Goal: Information Seeking & Learning: Check status

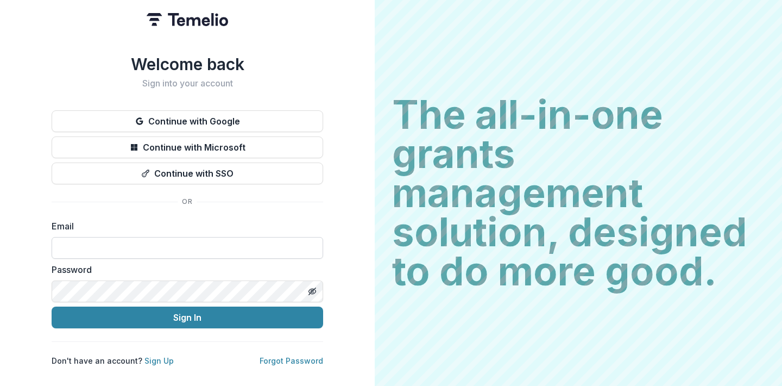
click at [151, 251] on input at bounding box center [187, 248] width 271 height 22
click at [154, 237] on input "**********" at bounding box center [187, 248] width 271 height 22
type input "**********"
click at [52, 306] on button "Sign In" at bounding box center [187, 317] width 271 height 22
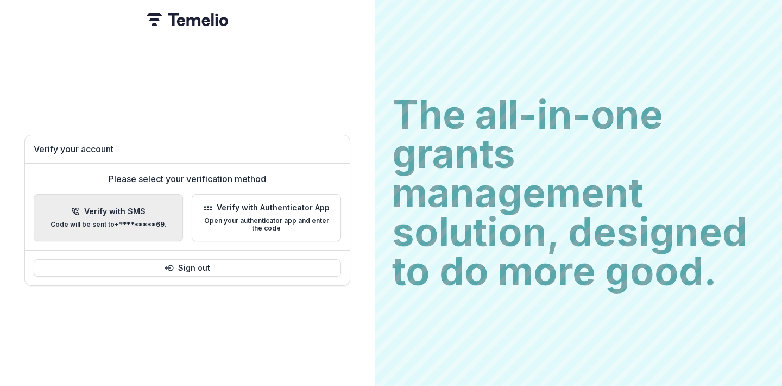
click at [124, 207] on p "Verify with SMS" at bounding box center [114, 211] width 61 height 9
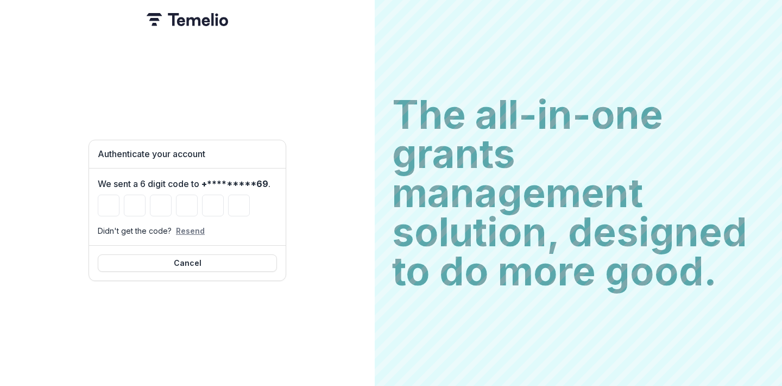
click at [187, 229] on button "Resend" at bounding box center [190, 230] width 29 height 9
click at [109, 210] on input "Please enter your pin code" at bounding box center [109, 205] width 22 height 22
paste input "******"
type input "*"
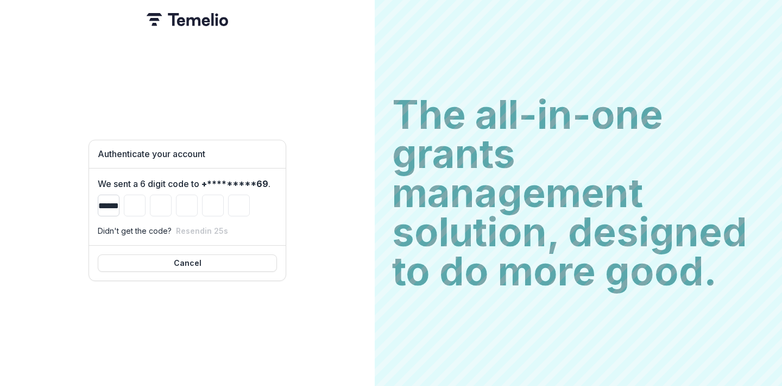
type input "*"
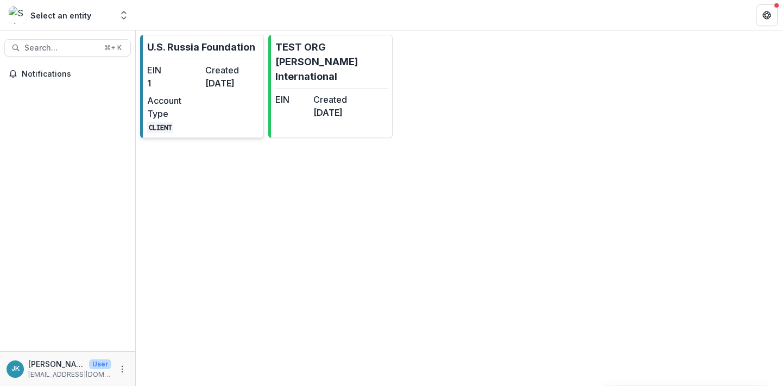
click at [159, 83] on dd "1" at bounding box center [174, 83] width 54 height 13
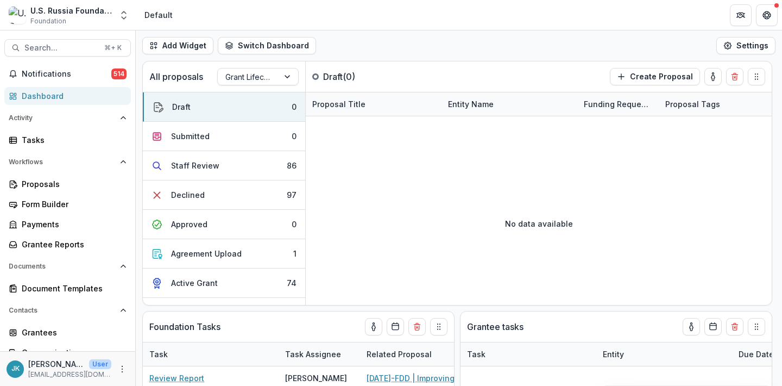
select select "**********"
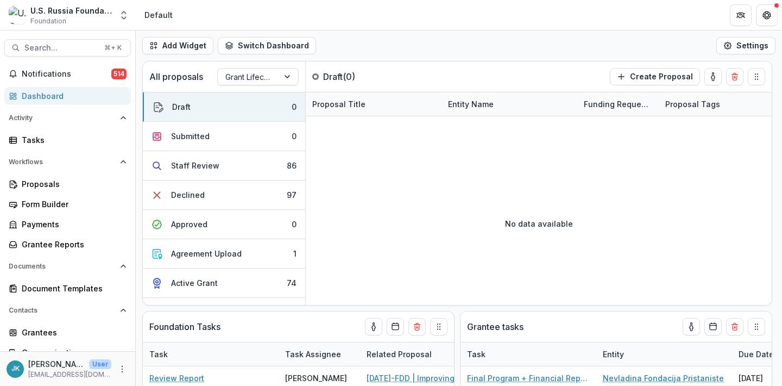
select select "**********"
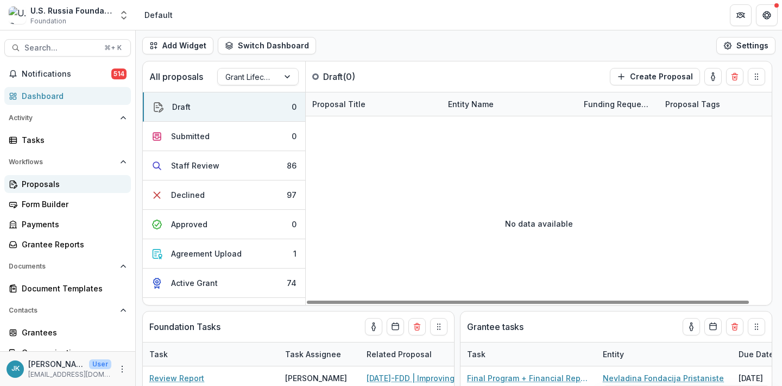
click at [59, 187] on div "Proposals" at bounding box center [72, 183] width 100 height 11
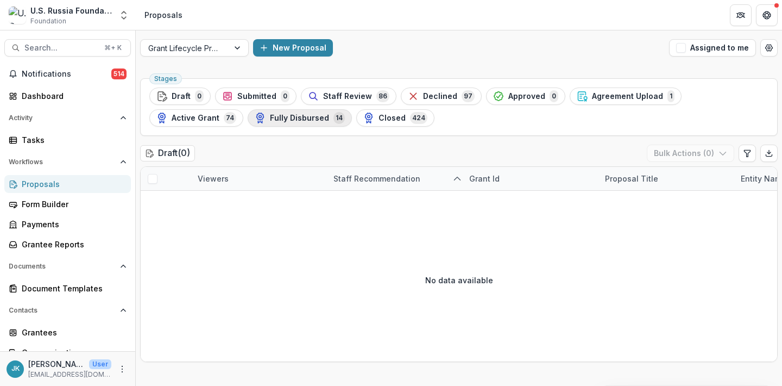
click at [315, 122] on div "Fully Disbursed 14" at bounding box center [300, 118] width 90 height 12
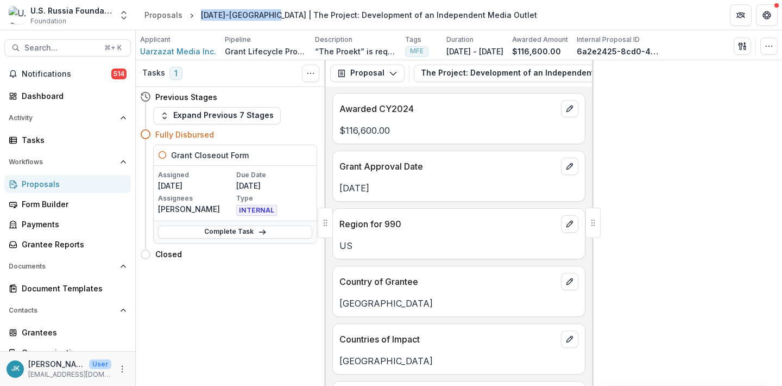
drag, startPoint x: 275, startPoint y: 18, endPoint x: 195, endPoint y: 18, distance: 79.3
click at [197, 18] on div "[DATE]-[GEOGRAPHIC_DATA] | The Project: Development of an Independent Media Out…" at bounding box center [369, 15] width 345 height 16
copy div "23-DEC-15-Uarzazat"
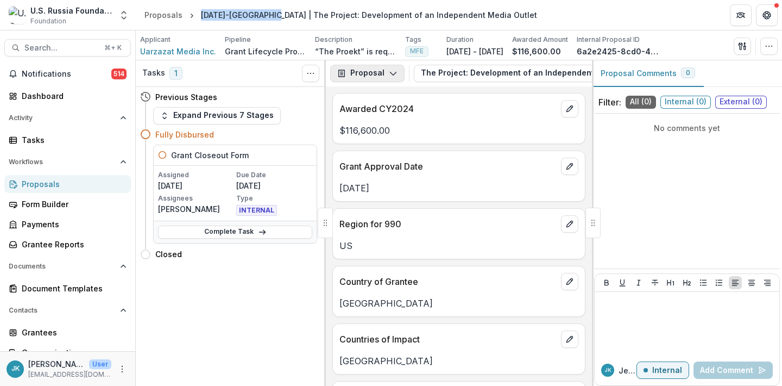
click at [377, 73] on button "Proposal" at bounding box center [367, 73] width 74 height 17
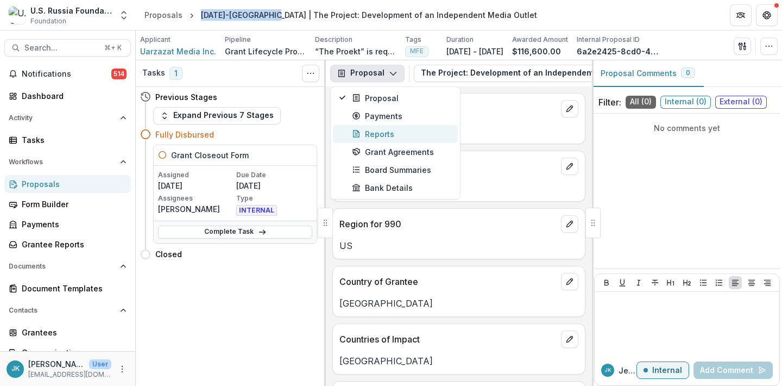
click at [377, 132] on div "Reports" at bounding box center [401, 133] width 99 height 11
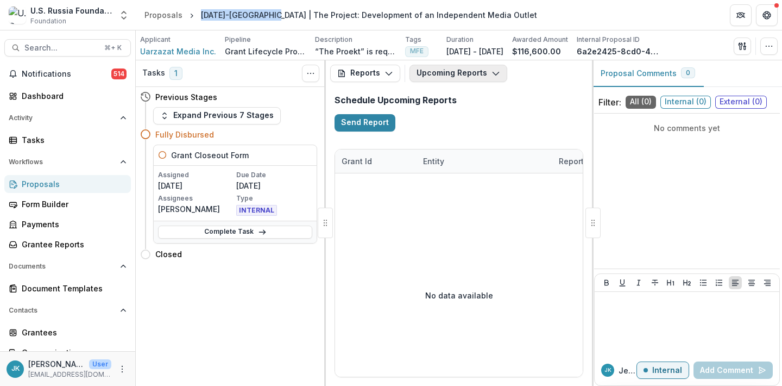
click at [437, 71] on button "Upcoming Reports" at bounding box center [458, 73] width 98 height 17
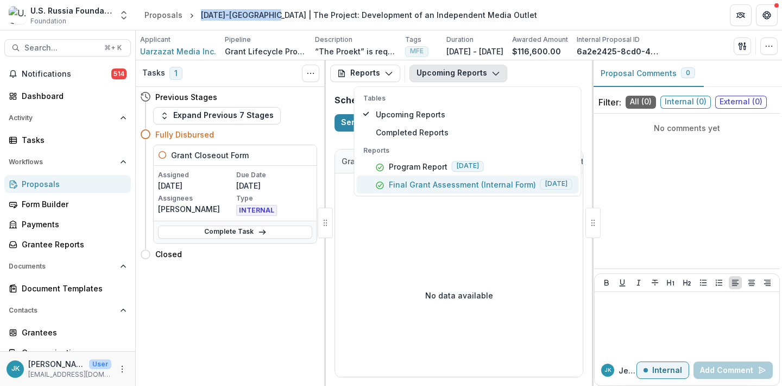
click at [404, 186] on p "Final Grant Assessment (Internal Form)" at bounding box center [462, 184] width 147 height 11
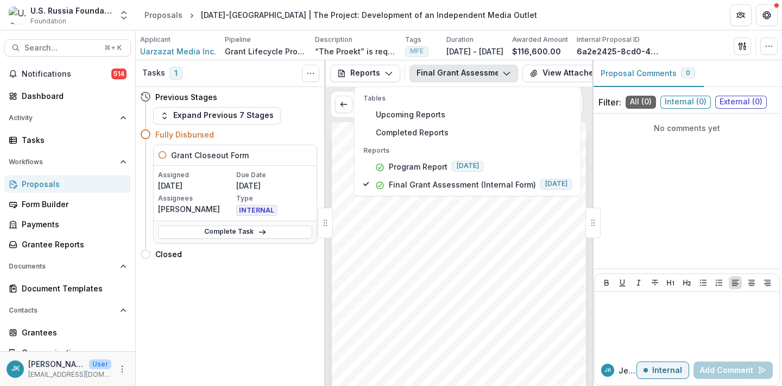
click at [403, 213] on div "Submission Responses FINAL GRANT ASSESSMENT Grant ID 23-DEC-15-Uarzazat Grantee…" at bounding box center [459, 301] width 254 height 359
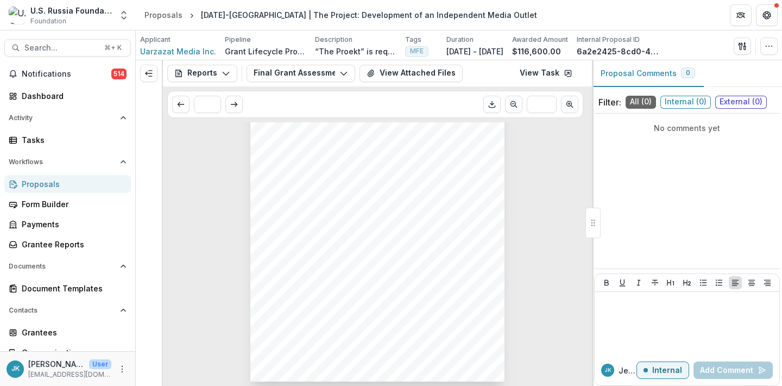
scroll to position [689, 0]
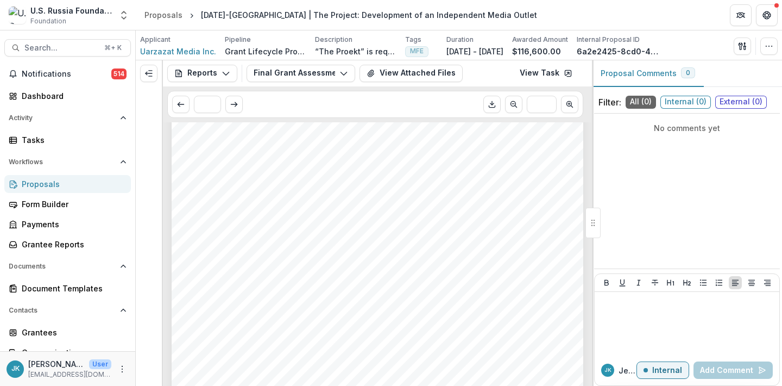
drag, startPoint x: 327, startPoint y: 226, endPoint x: 481, endPoint y: 3, distance: 271.7
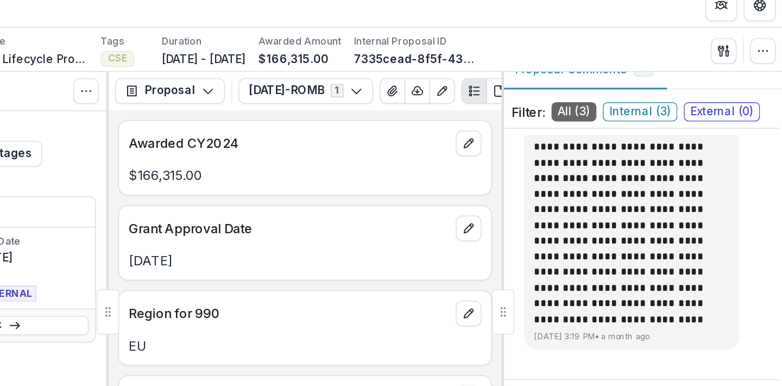
scroll to position [31, 0]
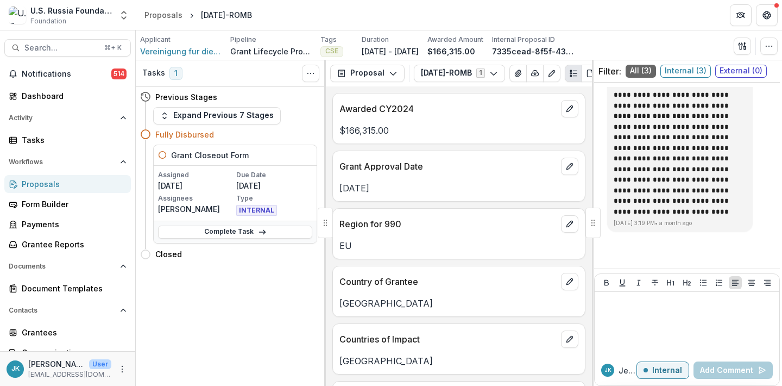
drag, startPoint x: 274, startPoint y: 11, endPoint x: 191, endPoint y: 12, distance: 83.6
click at [191, 12] on header "Proposals 23-DEC-13-ROMB" at bounding box center [459, 15] width 646 height 30
copy div "23-DEC-13-ROMB"
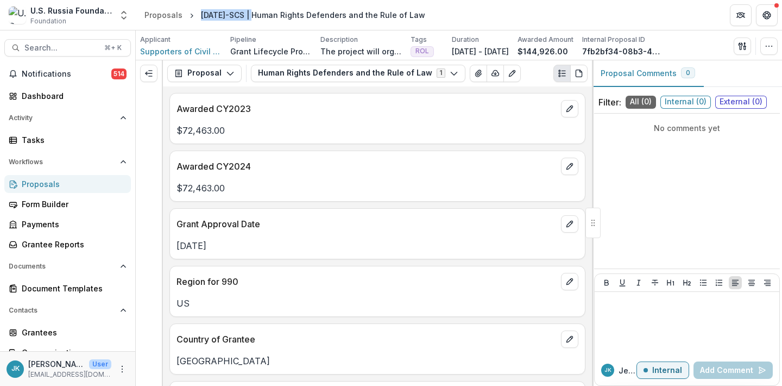
drag, startPoint x: 256, startPoint y: 12, endPoint x: 196, endPoint y: 12, distance: 59.7
click at [197, 12] on div "[DATE]-SCS | Human Rights Defenders and the Rule of Law" at bounding box center [313, 15] width 233 height 16
copy div "[DATE]-SCS"
click at [176, 52] on span "Supporters of Civil Society, Inc." at bounding box center [180, 51] width 81 height 11
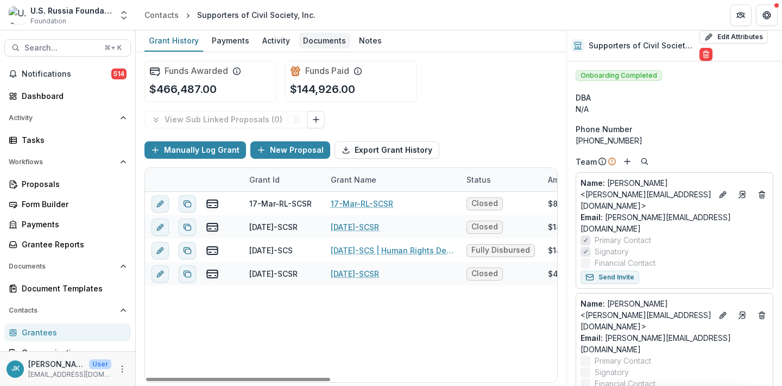
click at [314, 39] on div "Documents" at bounding box center [325, 41] width 52 height 16
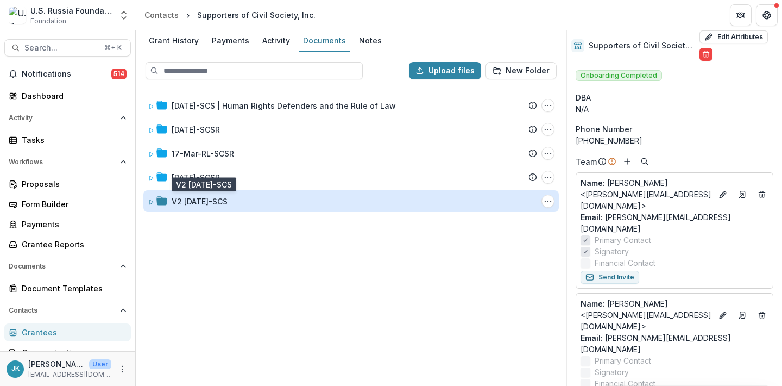
click at [210, 199] on div "V2 23-APR-19-SCS" at bounding box center [200, 200] width 56 height 11
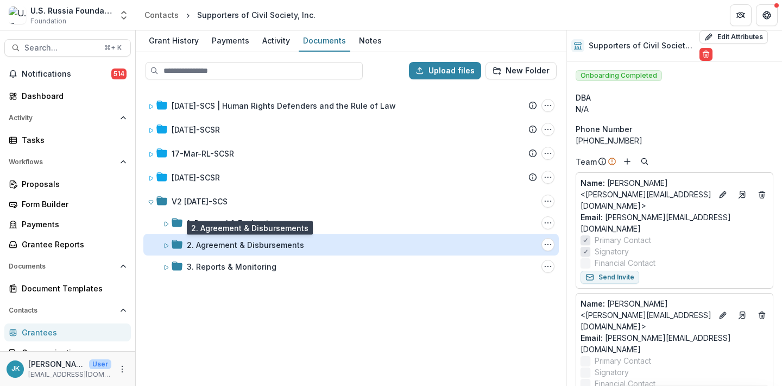
click at [203, 243] on div "2. Agreement & Disbursements" at bounding box center [245, 244] width 117 height 11
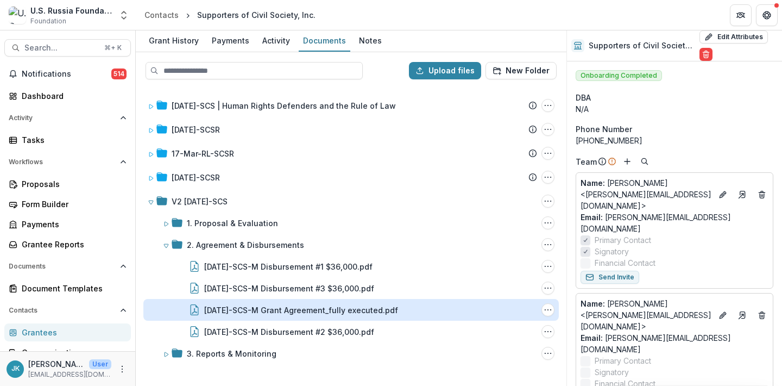
click at [228, 304] on div "23-APR-19-SCS-M Grant Agreement_fully executed.pdf" at bounding box center [301, 309] width 194 height 11
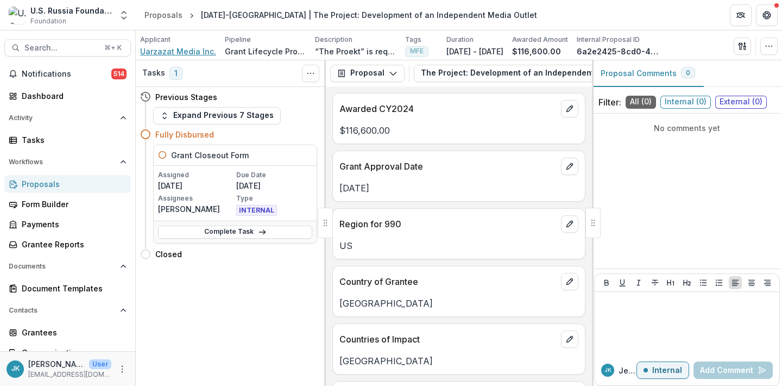
click at [175, 50] on span "Uarzazat Media Inc." at bounding box center [178, 51] width 76 height 11
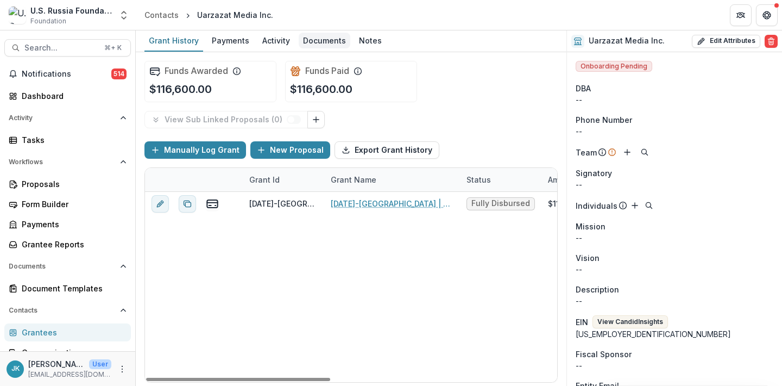
click at [321, 40] on div "Documents" at bounding box center [325, 41] width 52 height 16
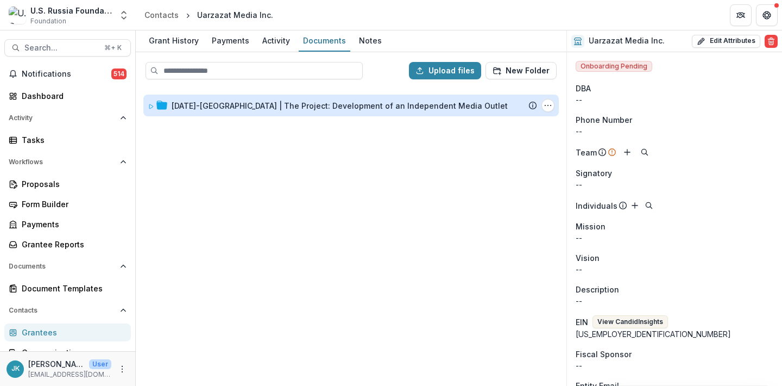
click at [257, 108] on div "23-DEC-15-Uarzazat | The Project: Development of an Independent Media Outlet" at bounding box center [340, 105] width 336 height 11
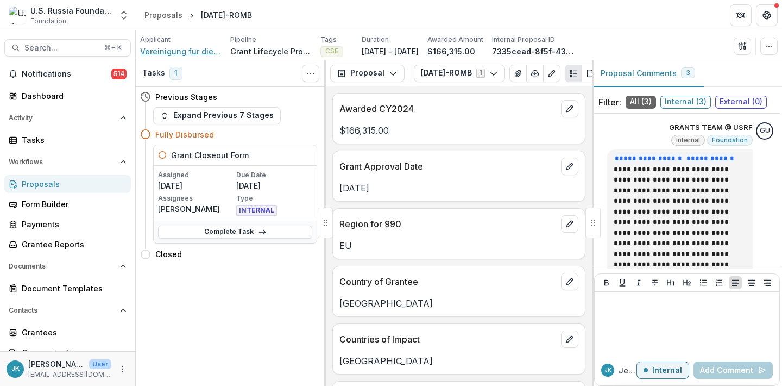
click at [192, 51] on span "Vereinigung fur die Demokratie e.V. / ROMB" at bounding box center [180, 51] width 81 height 11
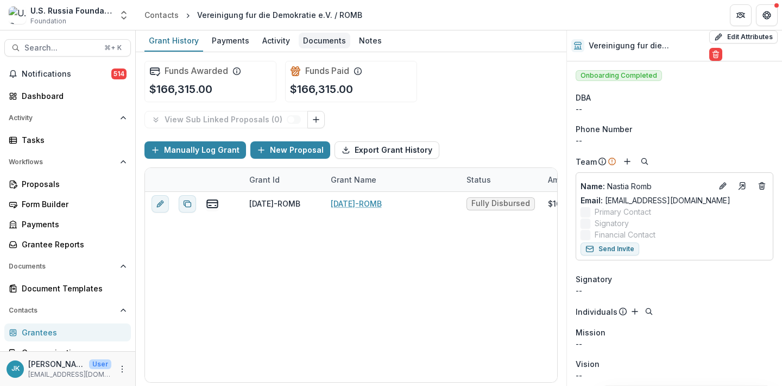
click at [305, 41] on div "Documents" at bounding box center [325, 41] width 52 height 16
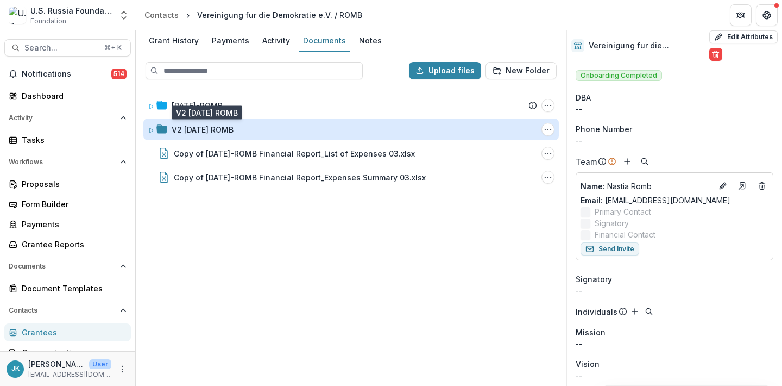
click at [216, 130] on div "V2 23-DEC-13 ROMB" at bounding box center [203, 129] width 62 height 11
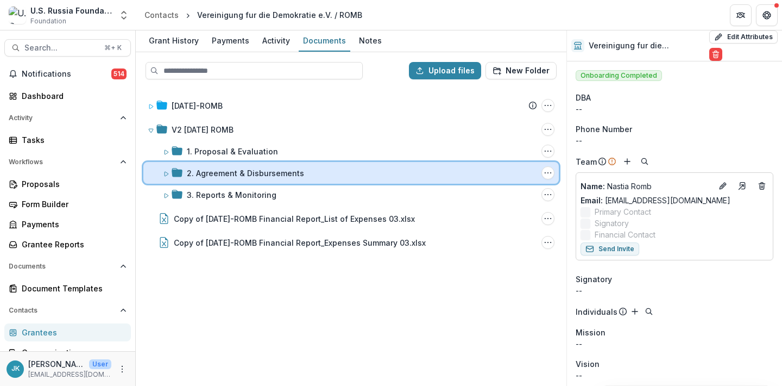
click at [215, 178] on div "2. Agreement & Disbursements Folder Options Rename Add Subfolder Delete" at bounding box center [350, 173] width 415 height 22
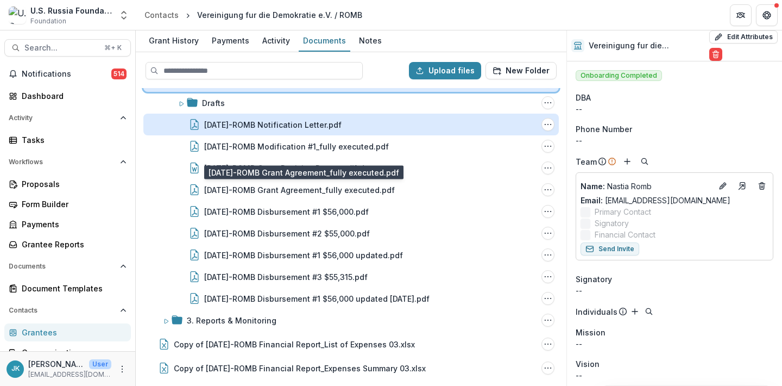
scroll to position [92, 0]
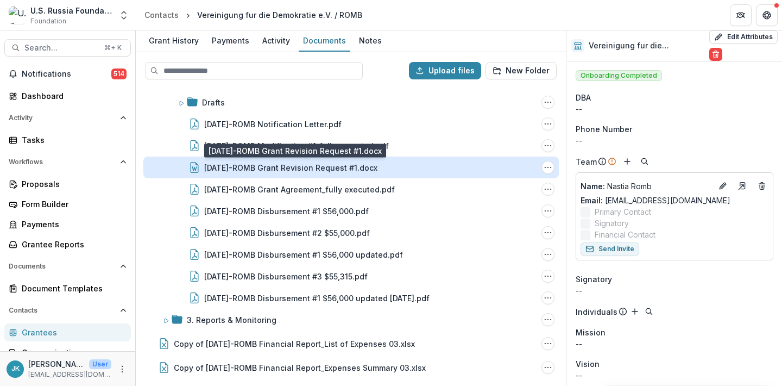
click at [243, 172] on div "23-DEC-13-ROMB Grant Revision Request #1.docx" at bounding box center [290, 167] width 173 height 11
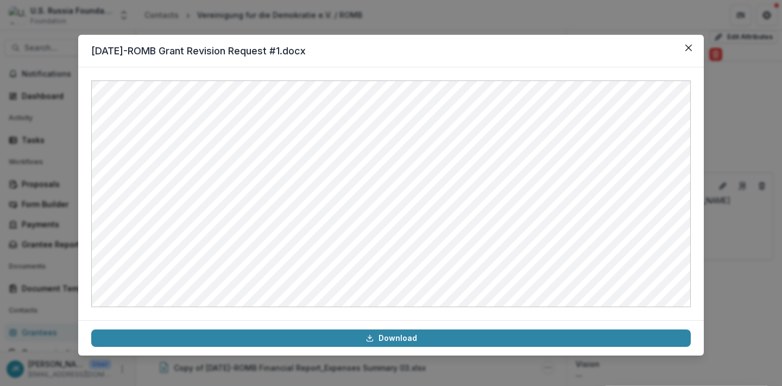
click at [725, 125] on div "23-DEC-13-ROMB Grant Revision Request #1.docx Download" at bounding box center [391, 193] width 782 height 386
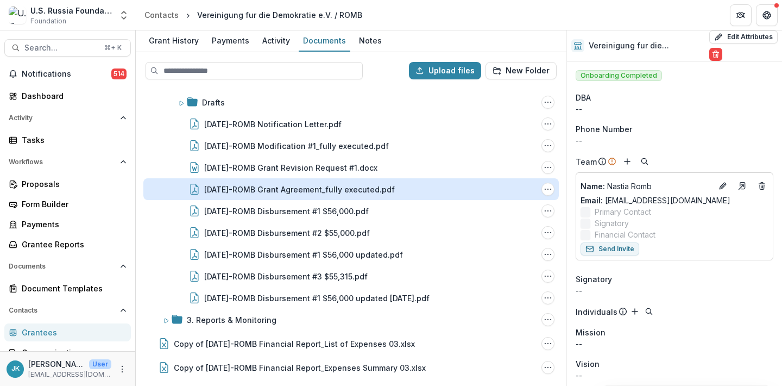
click at [363, 186] on div "23-DEC-13-ROMB Grant Agreement_fully executed.pdf" at bounding box center [299, 189] width 191 height 11
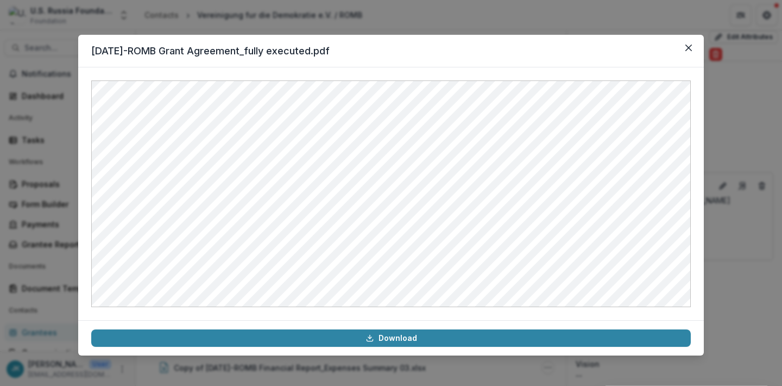
click at [132, 6] on div "23-DEC-13-ROMB Grant Agreement_fully executed.pdf Download" at bounding box center [391, 193] width 782 height 386
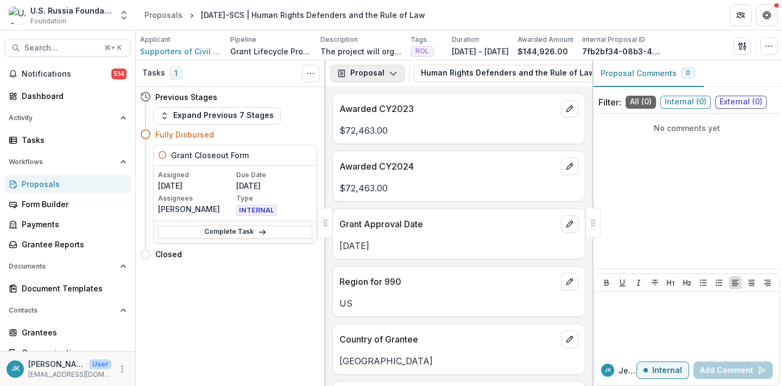
click at [362, 74] on button "Proposal" at bounding box center [367, 73] width 74 height 17
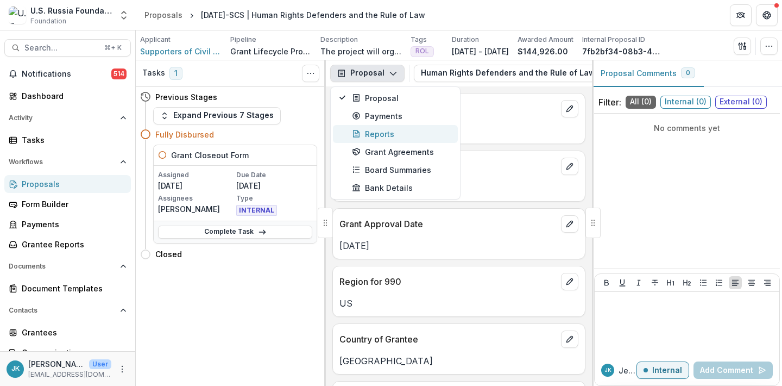
click at [377, 137] on div "Reports" at bounding box center [401, 133] width 99 height 11
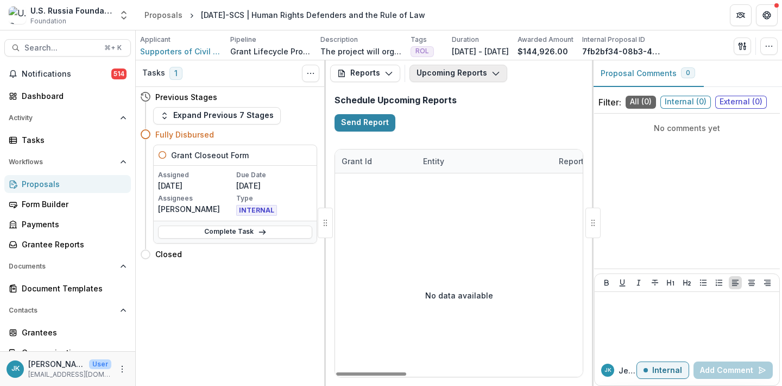
click at [434, 75] on button "Upcoming Reports" at bounding box center [458, 73] width 98 height 17
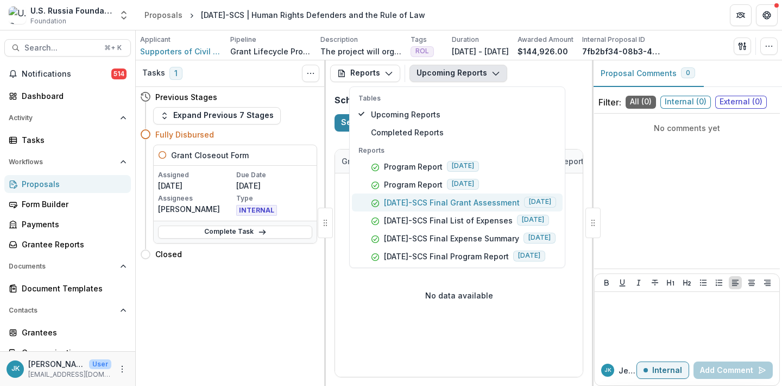
click at [423, 205] on p "23-APR-19-SCS Final Grant Assessment" at bounding box center [452, 202] width 136 height 11
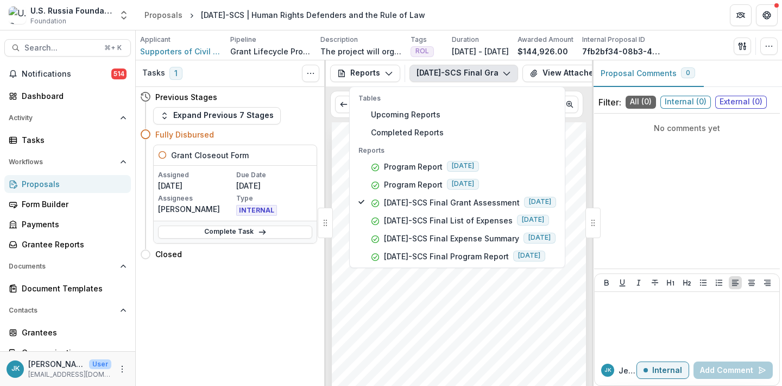
click at [371, 330] on span "participants to connect and network with each other as well as with experts fro…" at bounding box center [450, 327] width 206 height 5
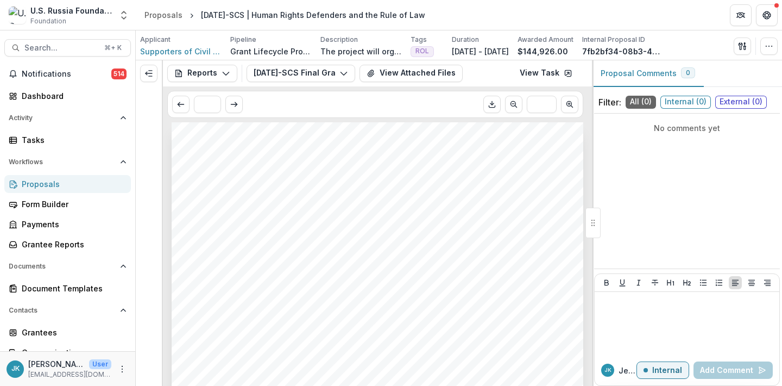
drag, startPoint x: 260, startPoint y: 211, endPoint x: 189, endPoint y: 210, distance: 71.1
click at [208, 210] on span "23-APR-19-SCS" at bounding box center [220, 211] width 46 height 8
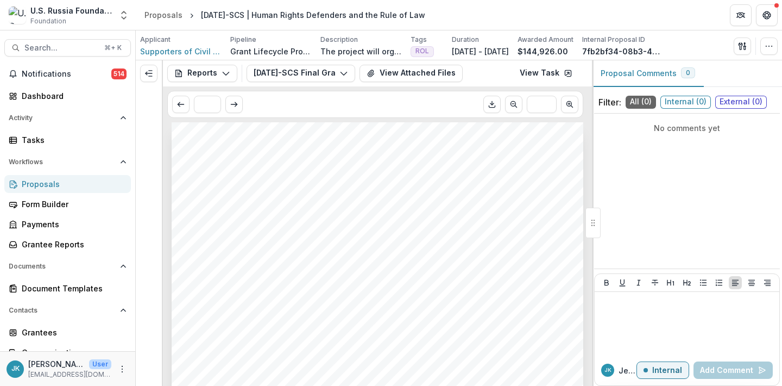
copy span "APR"
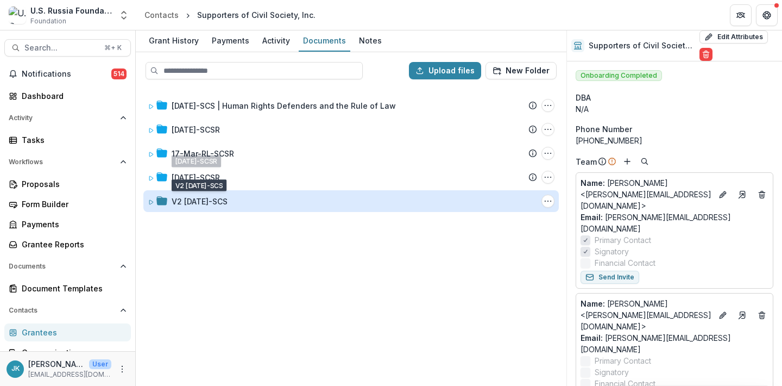
click at [207, 195] on div "V2 23-APR-19-SCS" at bounding box center [200, 200] width 56 height 11
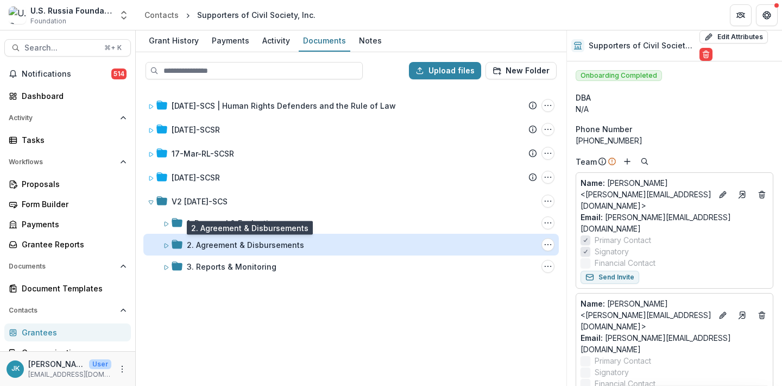
click at [210, 243] on div "2. Agreement & Disbursements" at bounding box center [245, 244] width 117 height 11
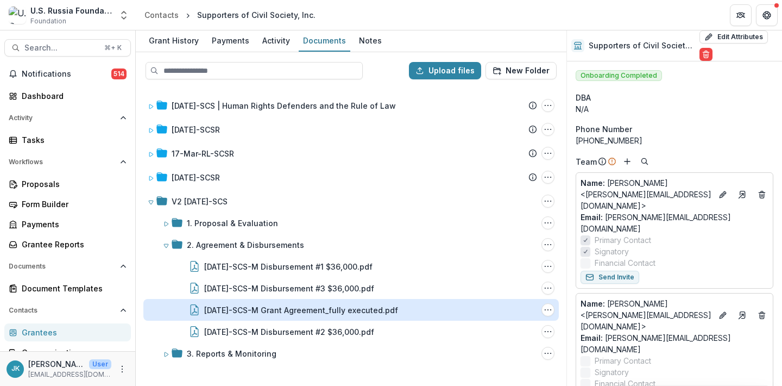
click at [225, 312] on div "23-APR-19-SCS-M Grant Agreement_fully executed.pdf" at bounding box center [301, 309] width 194 height 11
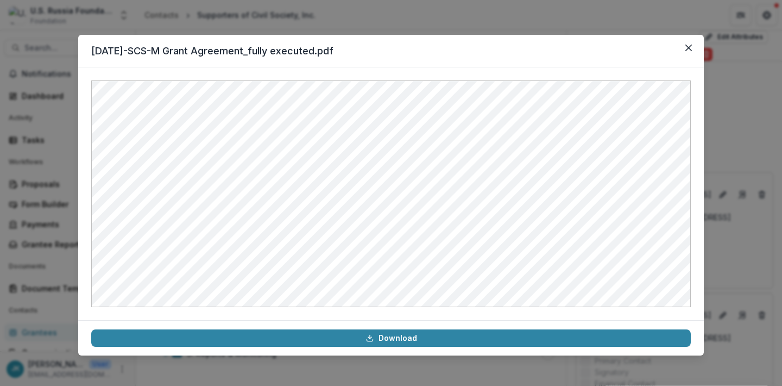
click at [218, 23] on div "23-APR-19-SCS-M Grant Agreement_fully executed.pdf Download" at bounding box center [391, 193] width 782 height 386
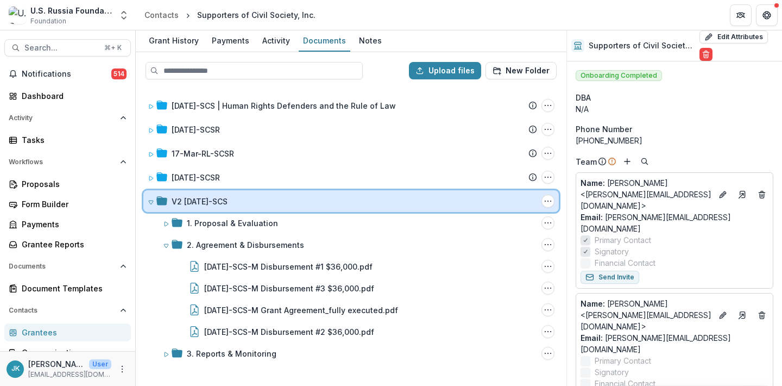
click at [151, 205] on span at bounding box center [151, 200] width 7 height 11
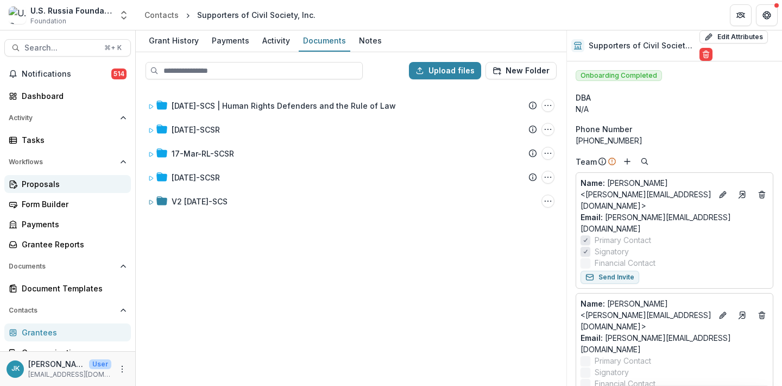
click at [61, 190] on link "Proposals" at bounding box center [67, 184] width 127 height 18
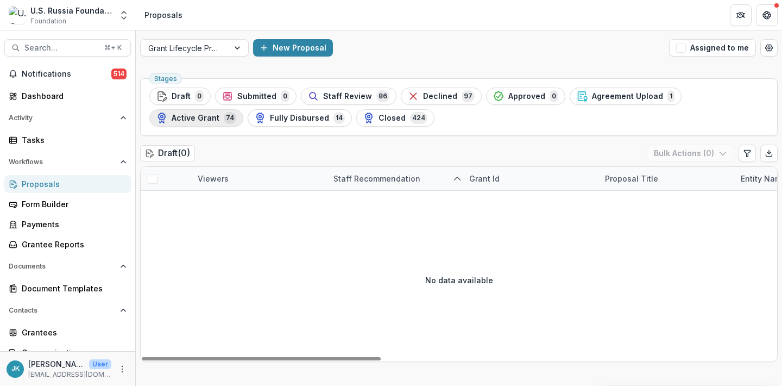
click at [219, 117] on div "Active Grant 74" at bounding box center [196, 118] width 80 height 12
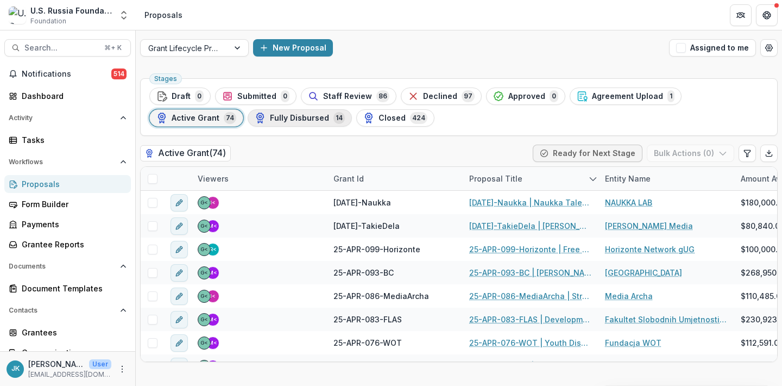
click at [270, 120] on span "Fully Disbursed" at bounding box center [299, 117] width 59 height 9
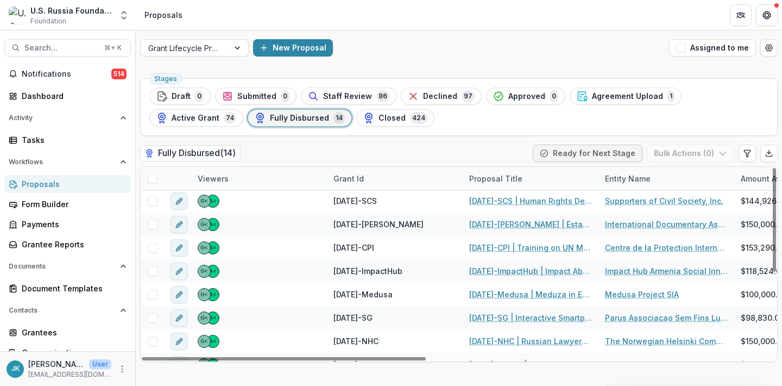
scroll to position [39, 0]
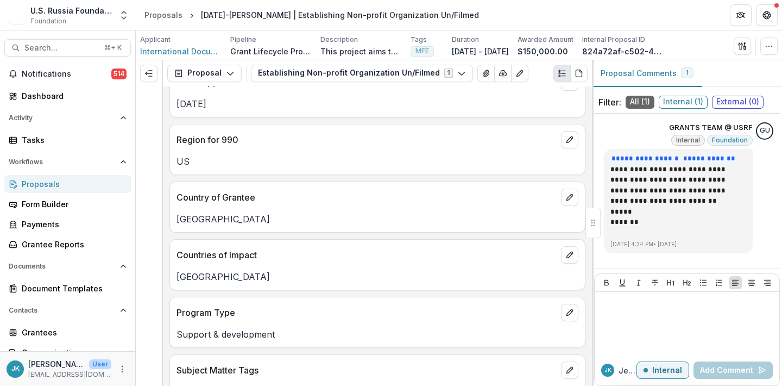
scroll to position [100, 0]
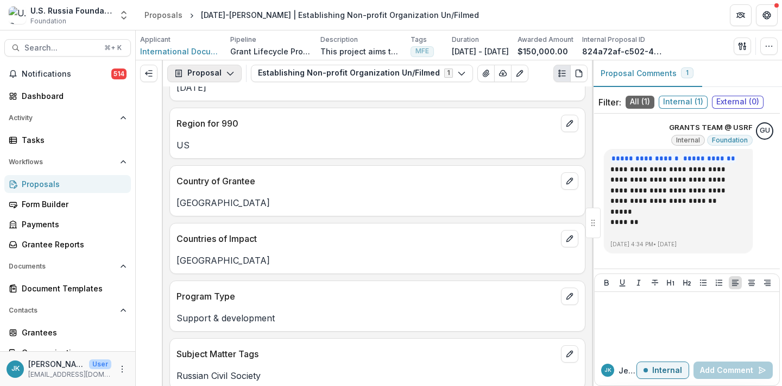
click at [212, 71] on button "Proposal" at bounding box center [204, 73] width 74 height 17
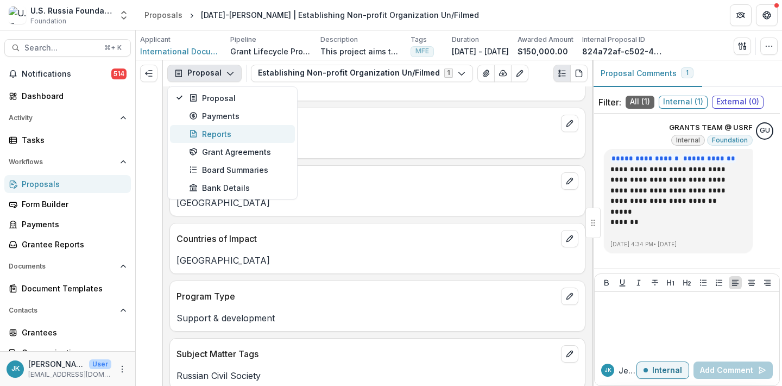
click at [211, 135] on div "Reports" at bounding box center [238, 133] width 99 height 11
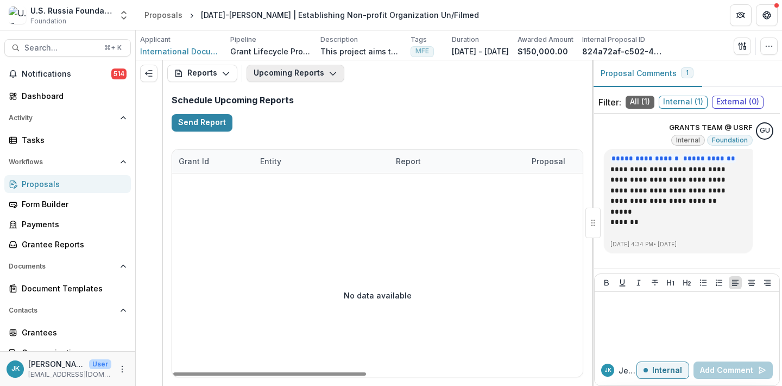
click at [267, 74] on button "Upcoming Reports" at bounding box center [296, 73] width 98 height 17
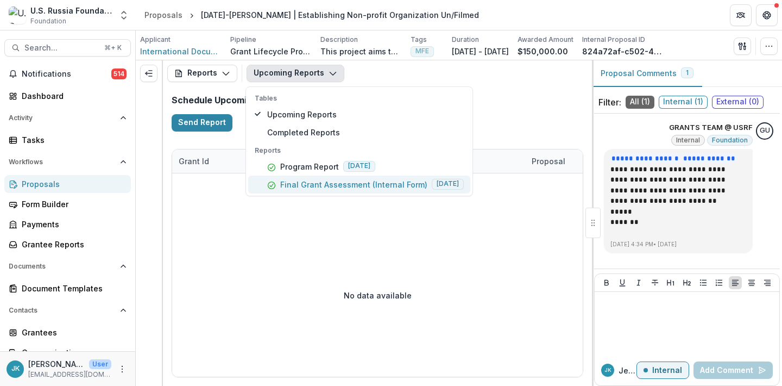
click at [281, 182] on p "Final Grant Assessment (Internal Form)" at bounding box center [353, 184] width 147 height 11
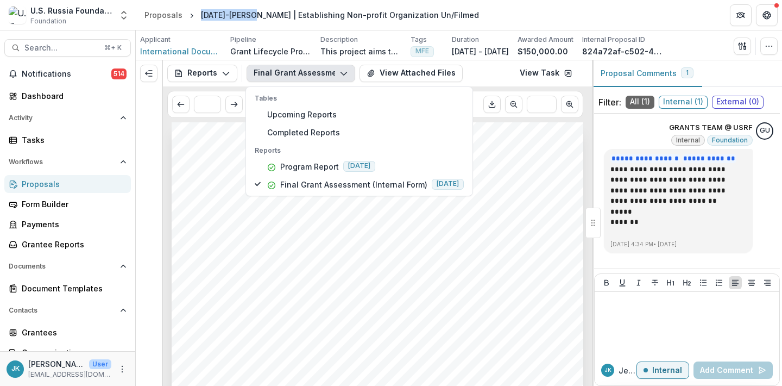
drag, startPoint x: 257, startPoint y: 10, endPoint x: 194, endPoint y: 10, distance: 62.4
click at [197, 10] on div "[DATE]-[PERSON_NAME] | Establishing Non-profit Organization Un/Filmed" at bounding box center [340, 15] width 287 height 16
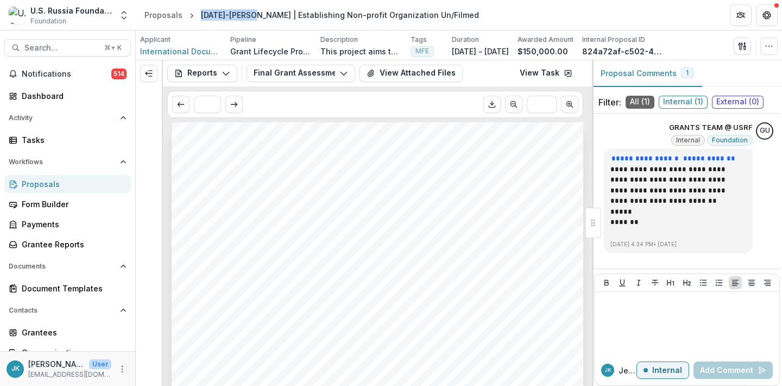
copy div "[DATE]-[PERSON_NAME]"
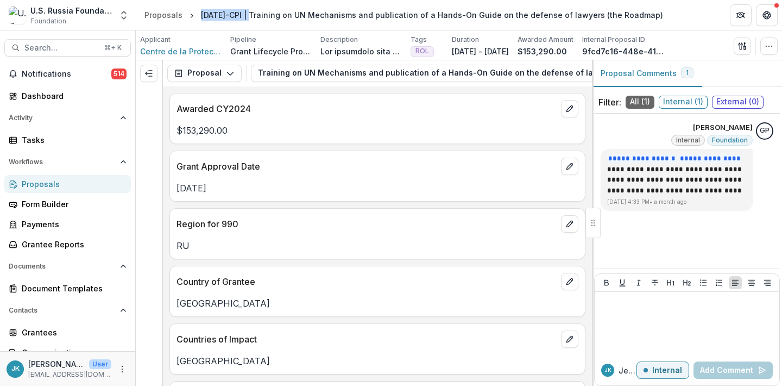
drag, startPoint x: 257, startPoint y: 15, endPoint x: 196, endPoint y: 16, distance: 60.8
click at [197, 16] on div "23-DEC-54-CPI | Training on UN Mechanisms and publication of a Hands-On Guide o…" at bounding box center [432, 15] width 471 height 16
copy div "23-DEC-54-CPI"
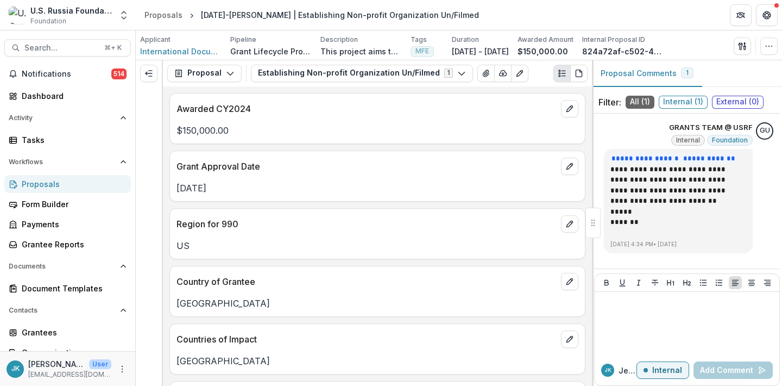
click at [207, 85] on div "Proposal Proposal Payments Reports Grant Agreements Board Summaries Bank Detail…" at bounding box center [377, 73] width 429 height 26
click at [209, 76] on button "Proposal" at bounding box center [204, 73] width 74 height 17
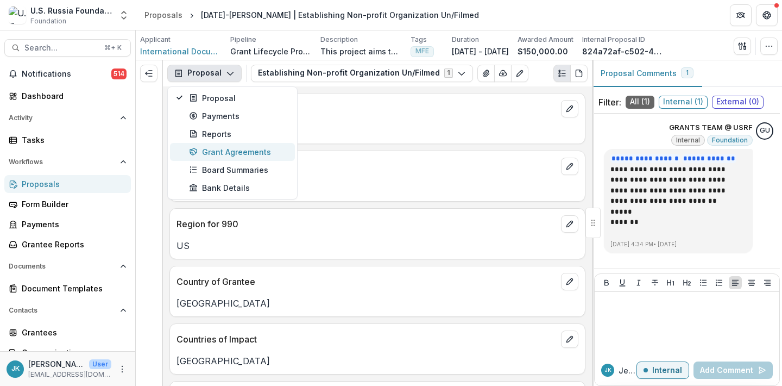
click at [222, 155] on div "Grant Agreements" at bounding box center [238, 151] width 99 height 11
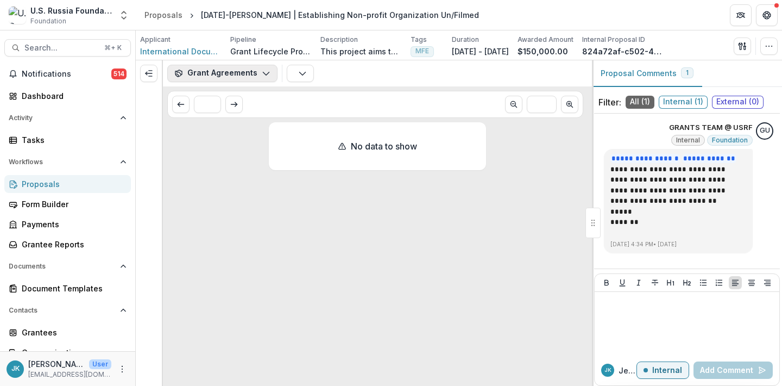
click at [249, 78] on button "Grant Agreements" at bounding box center [222, 73] width 110 height 17
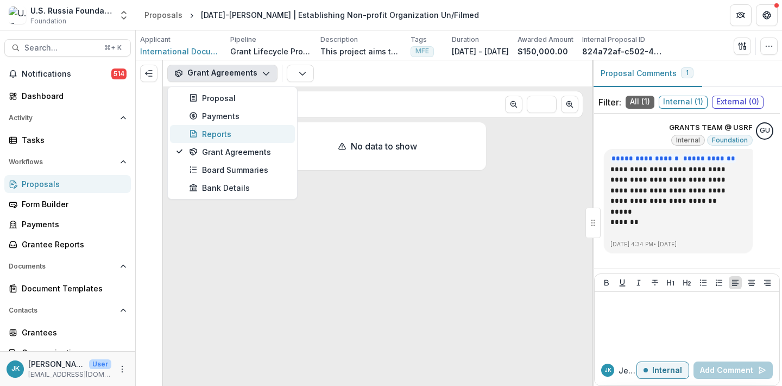
click at [232, 130] on div "Reports" at bounding box center [238, 133] width 99 height 11
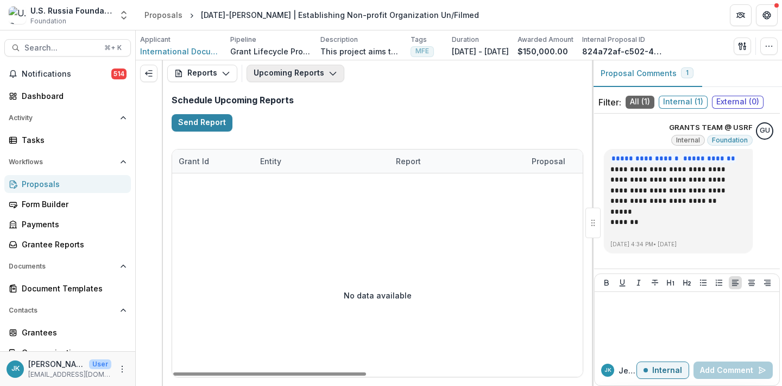
click at [310, 70] on button "Upcoming Reports" at bounding box center [296, 73] width 98 height 17
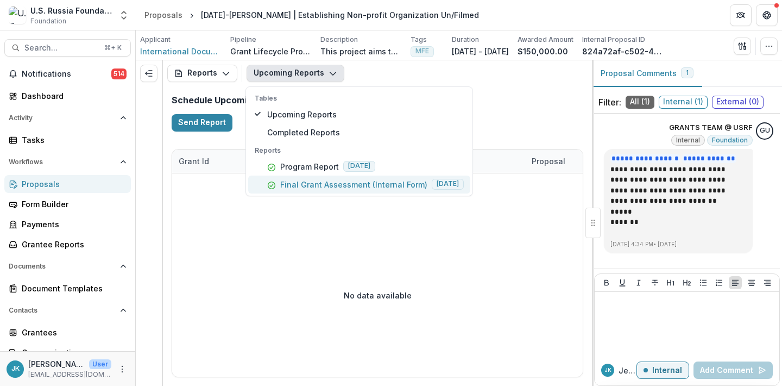
click at [319, 185] on p "Final Grant Assessment (Internal Form)" at bounding box center [353, 184] width 147 height 11
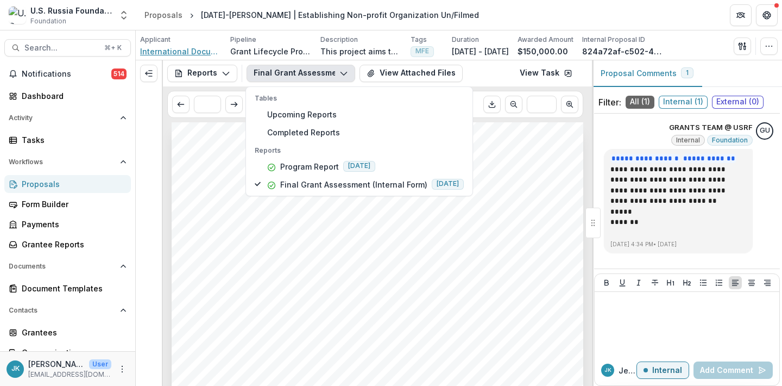
click at [167, 52] on span "International Documentary Association" at bounding box center [180, 51] width 81 height 11
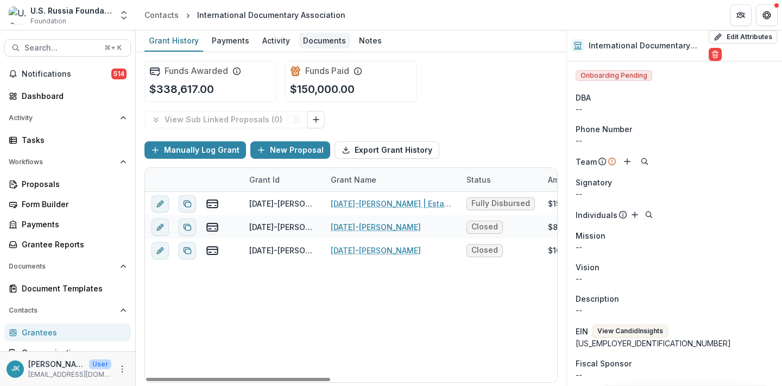
click at [312, 41] on div "Documents" at bounding box center [325, 41] width 52 height 16
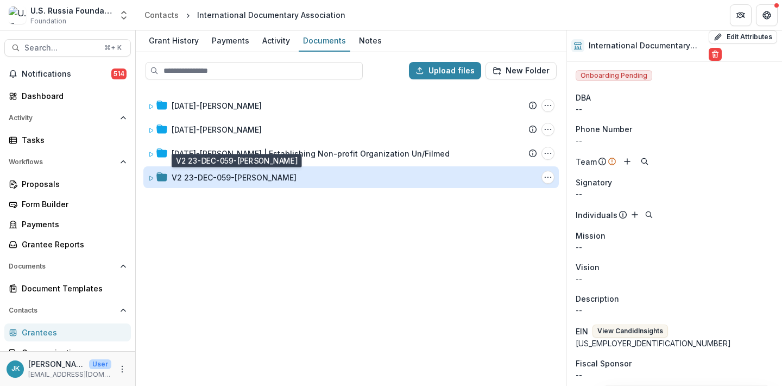
click at [214, 174] on div "V2 23-DEC-059-IDA" at bounding box center [234, 177] width 125 height 11
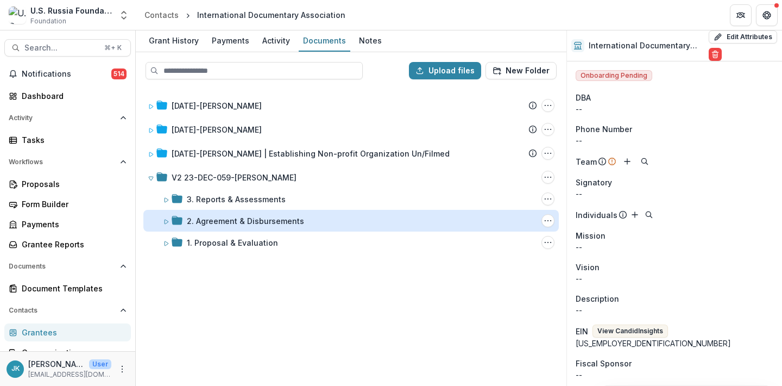
click at [223, 223] on div "2. Agreement & Disbursements" at bounding box center [245, 220] width 117 height 11
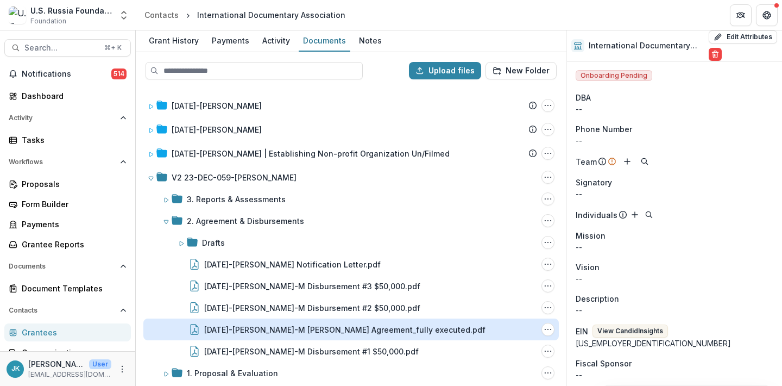
click at [235, 330] on div "23-DEC-59-IDA-M Grant Agreement_fully executed.pdf" at bounding box center [344, 329] width 281 height 11
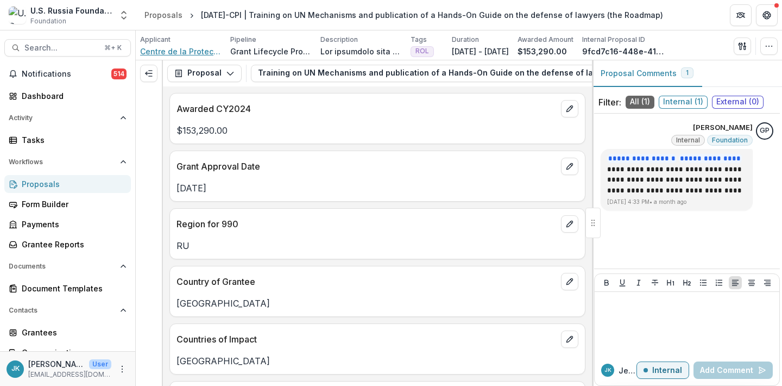
click at [185, 53] on span "Centre de la Protection Internationale" at bounding box center [180, 51] width 81 height 11
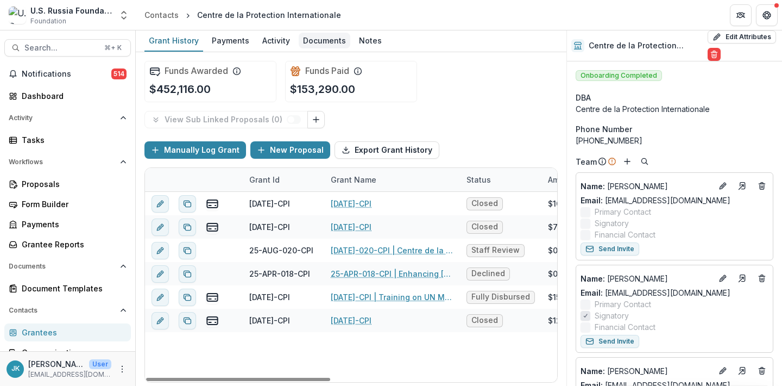
click at [326, 42] on div "Documents" at bounding box center [325, 41] width 52 height 16
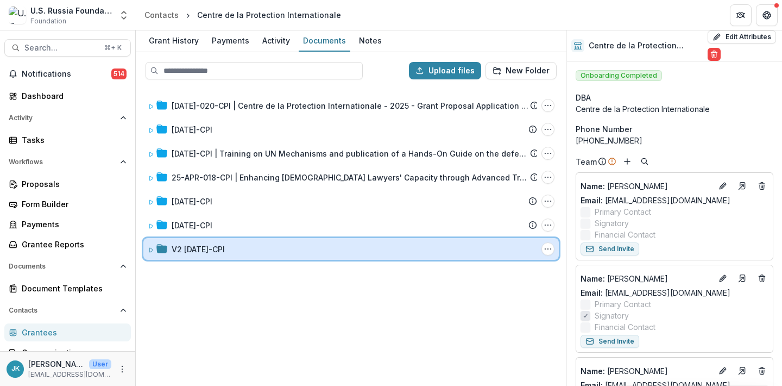
click at [222, 255] on div "V2 23-DEC-54-CPI Folder Options Rename Add Subfolder Delete" at bounding box center [350, 249] width 415 height 22
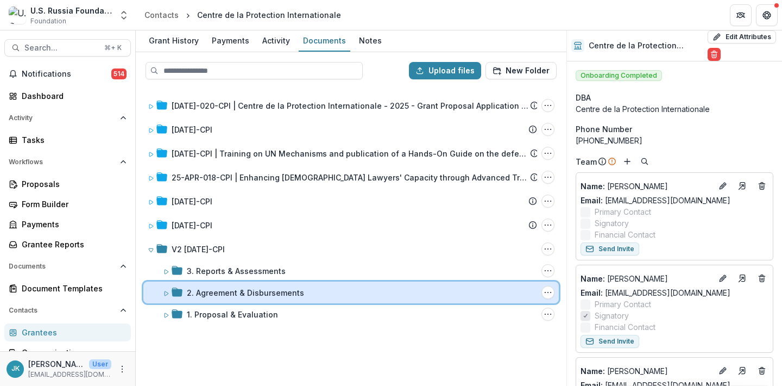
click at [217, 285] on div "2. Agreement & Disbursements Folder Options Rename Add Subfolder Delete" at bounding box center [350, 292] width 415 height 22
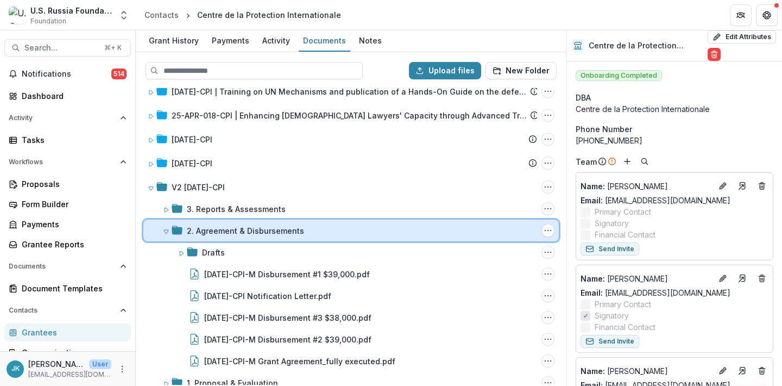
scroll to position [77, 0]
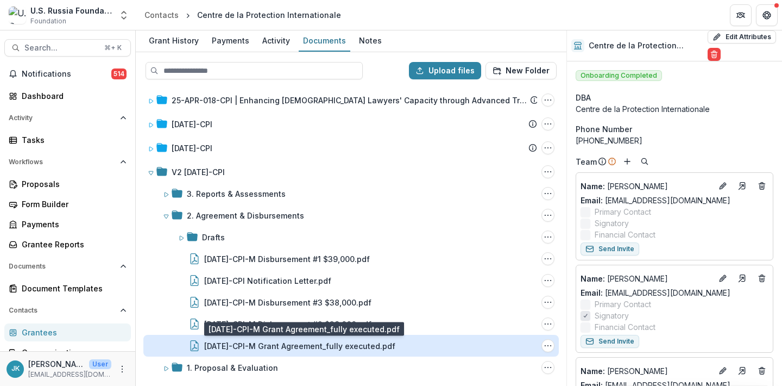
click at [228, 344] on div "23-DEC-54-CPI-M Grant Agreement_fully executed.pdf" at bounding box center [299, 345] width 191 height 11
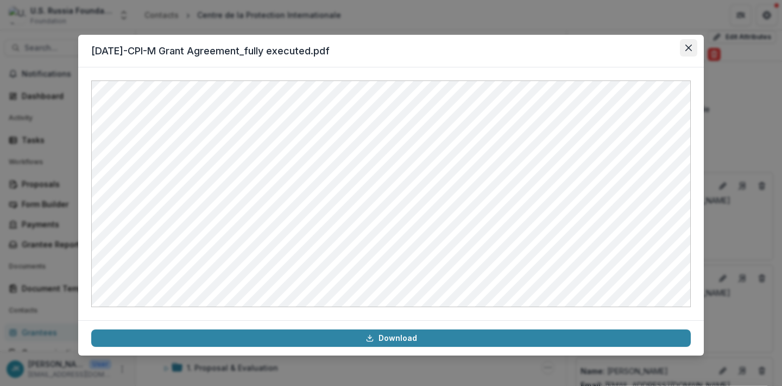
click at [687, 46] on icon "Close" at bounding box center [688, 48] width 7 height 7
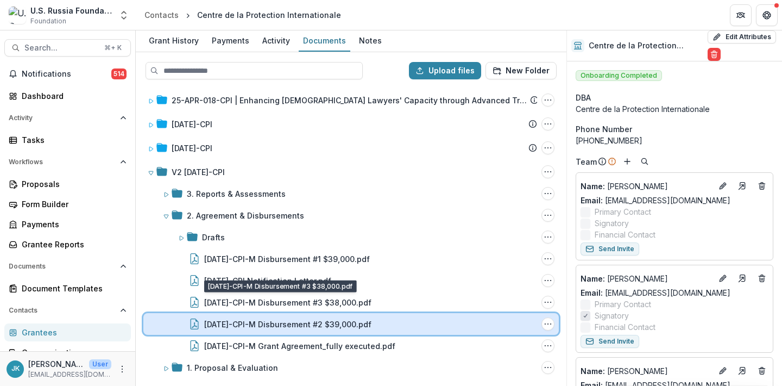
click at [348, 330] on div "23-DEC-54-CPI-M Disbursement #2 $39,000.pdf File Options Download Rename Delete" at bounding box center [350, 324] width 415 height 22
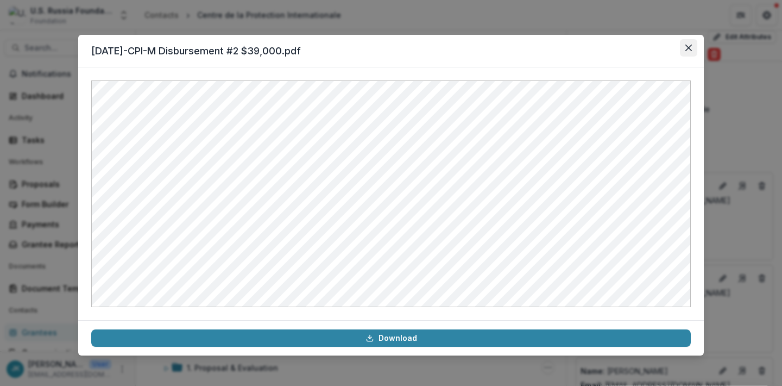
click at [687, 51] on button "Close" at bounding box center [688, 47] width 17 height 17
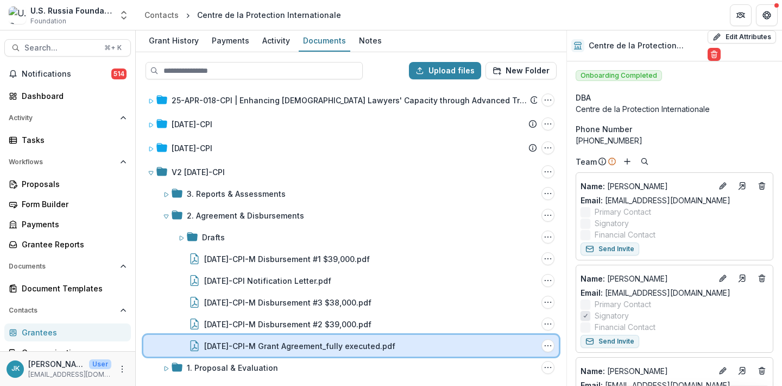
click at [271, 339] on div "23-DEC-54-CPI-M Grant Agreement_fully executed.pdf File Options Download Rename…" at bounding box center [350, 345] width 415 height 22
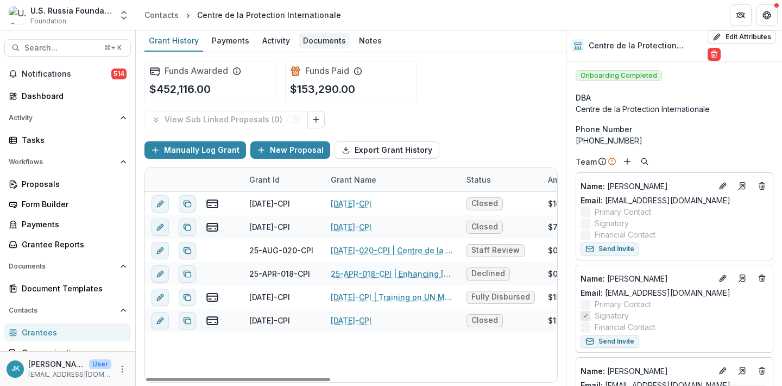
click at [322, 47] on div "Documents" at bounding box center [325, 41] width 52 height 16
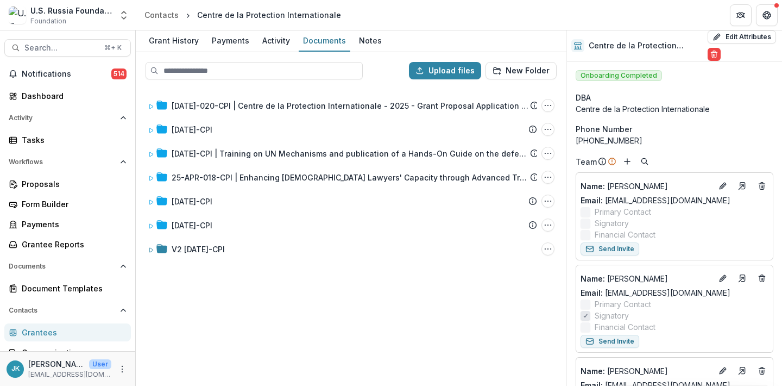
click at [218, 236] on div "25 AUG-020-CPI | Centre de la Protection Internationale - 2025 - Grant Proposal…" at bounding box center [351, 236] width 428 height 296
click at [218, 237] on div "25 AUG-020-CPI | Centre de la Protection Internationale - 2025 - Grant Proposal…" at bounding box center [351, 236] width 428 height 296
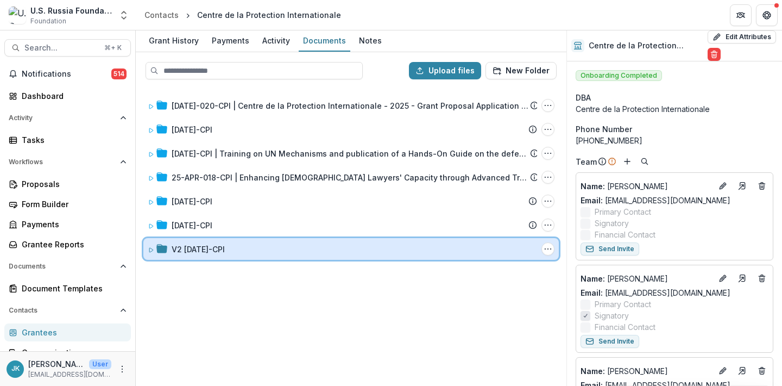
click at [218, 241] on div "V2 23-DEC-54-CPI Folder Options Rename Add Subfolder Delete" at bounding box center [350, 249] width 415 height 22
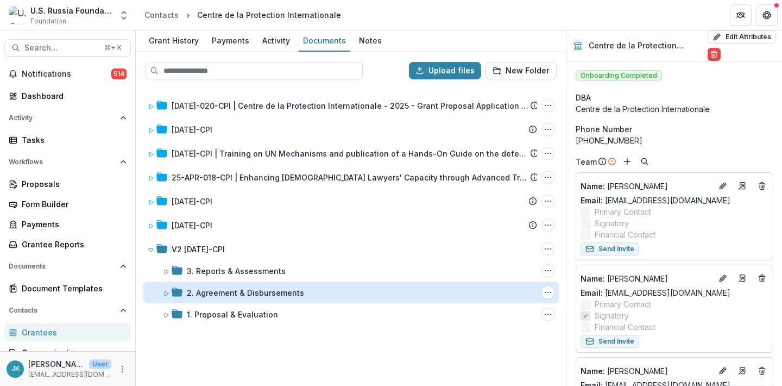
click at [220, 287] on div "2. Agreement & Disbursements" at bounding box center [245, 292] width 117 height 11
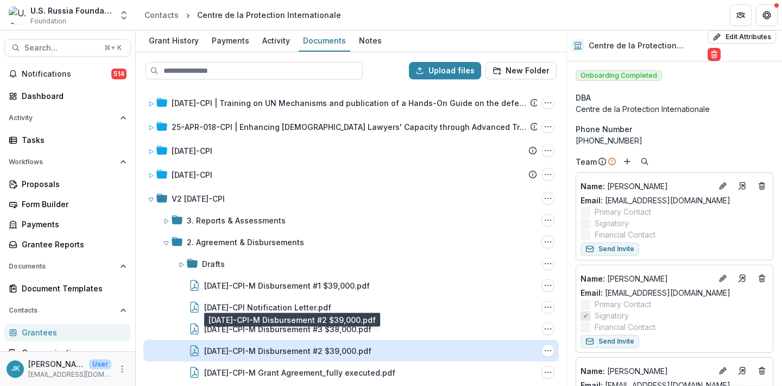
scroll to position [77, 0]
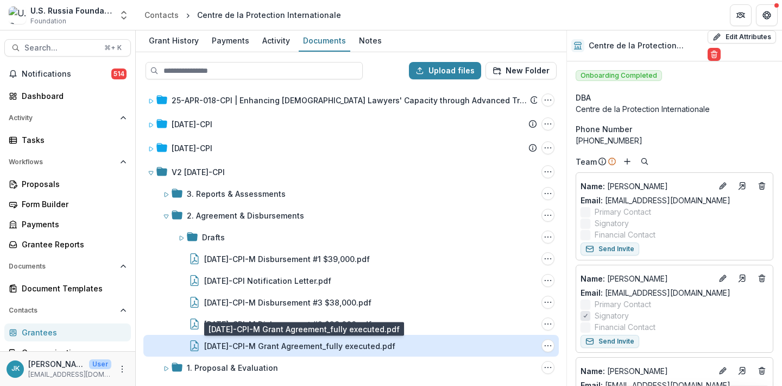
click at [280, 341] on div "23-DEC-54-CPI-M Grant Agreement_fully executed.pdf" at bounding box center [299, 345] width 191 height 11
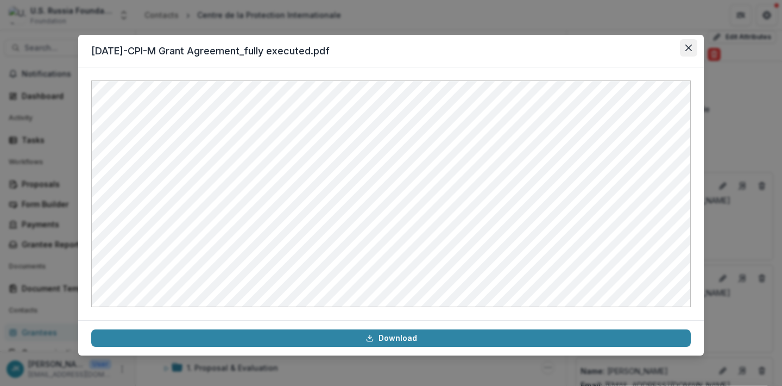
click at [689, 54] on button "Close" at bounding box center [688, 47] width 17 height 17
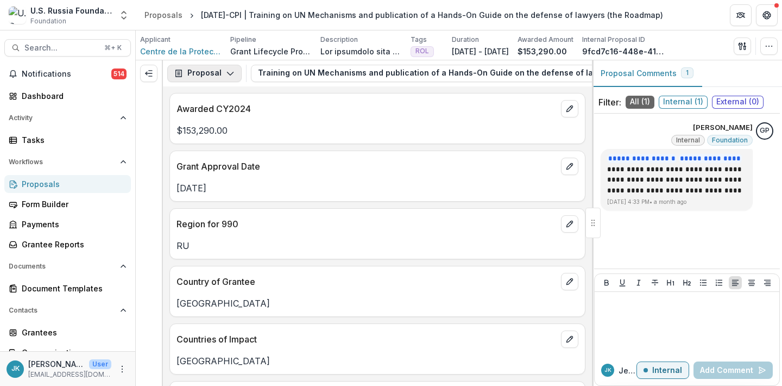
click at [207, 76] on button "Proposal" at bounding box center [204, 73] width 74 height 17
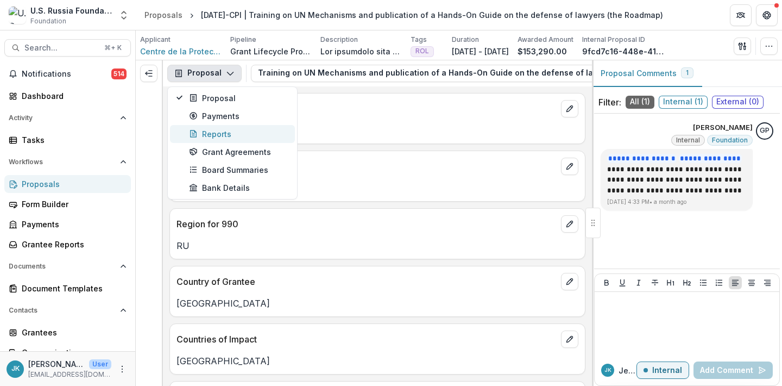
click at [225, 132] on div "Reports" at bounding box center [238, 133] width 99 height 11
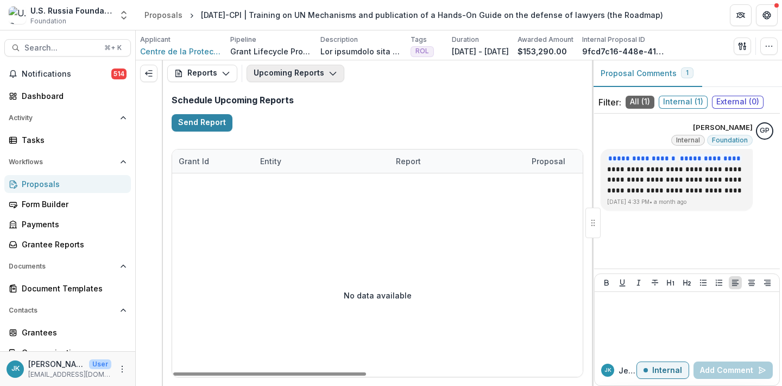
click at [270, 81] on button "Upcoming Reports" at bounding box center [296, 73] width 98 height 17
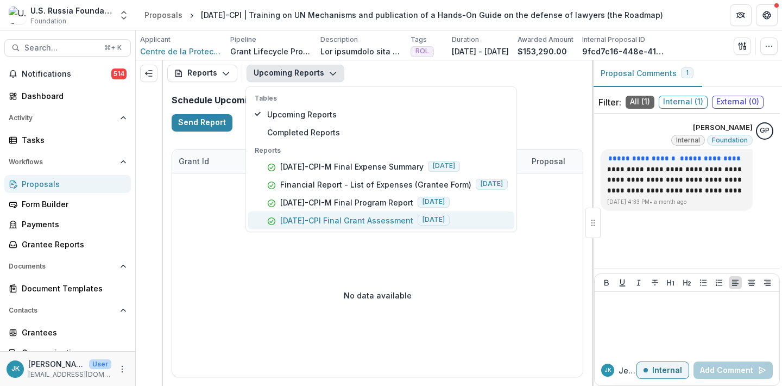
click at [300, 214] on p "[DATE]-CPI Final Grant Assessment" at bounding box center [346, 219] width 133 height 11
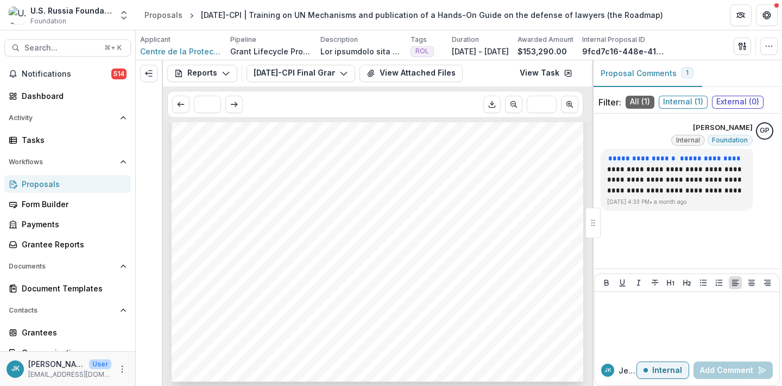
scroll to position [908, 0]
drag, startPoint x: 199, startPoint y: 10, endPoint x: 256, endPoint y: 10, distance: 57.0
click at [256, 10] on div "23-DEC-54-CPI | Training on UN Mechanisms and publication of a Hands-On Guide o…" at bounding box center [432, 14] width 462 height 11
copy div "23-DEC-54-CPI"
click at [54, 186] on div "Proposals" at bounding box center [72, 183] width 100 height 11
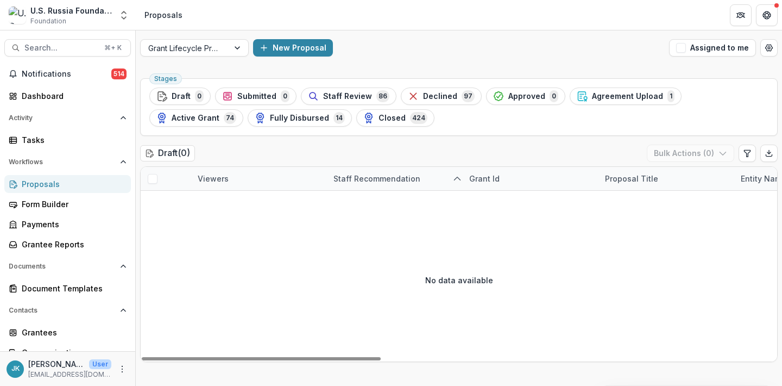
click at [69, 186] on div "Proposals" at bounding box center [72, 183] width 100 height 11
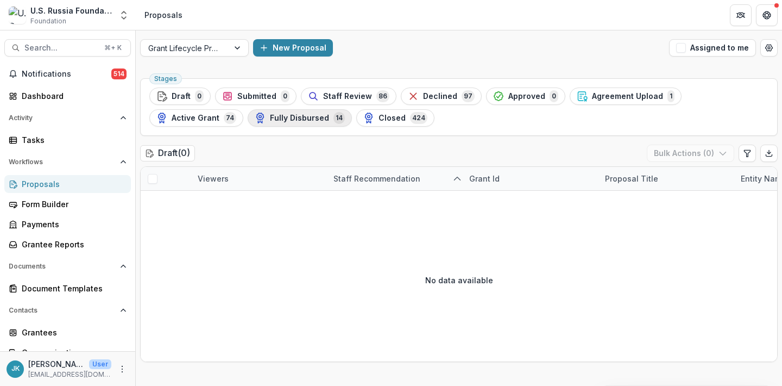
click at [314, 123] on div "Fully Disbursed 14" at bounding box center [300, 118] width 90 height 12
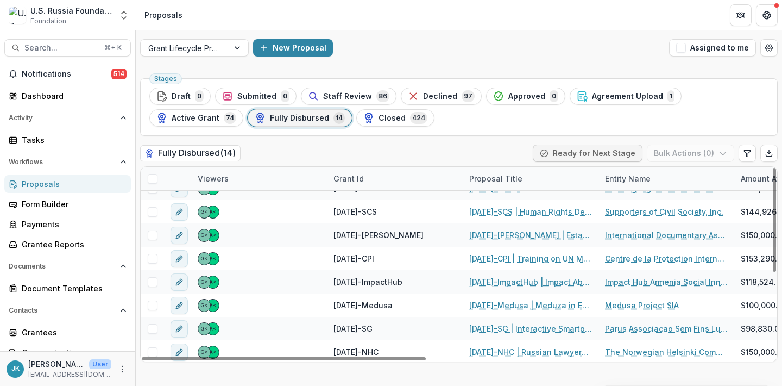
scroll to position [40, 0]
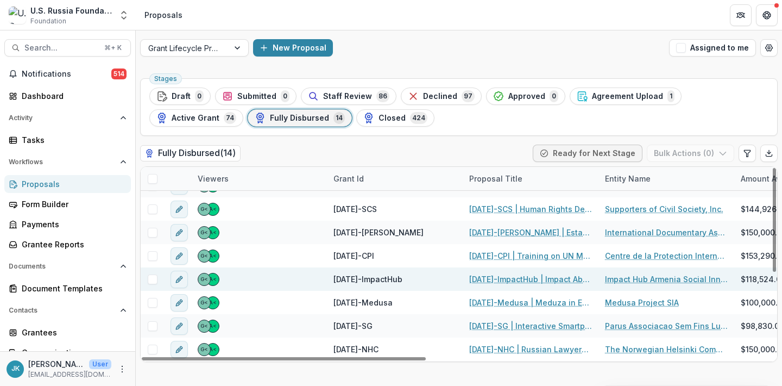
click at [501, 278] on link "[DATE]-ImpactHub | Impact Abroad: Supporting Russian Impact Entrepreneurs to St…" at bounding box center [530, 278] width 123 height 11
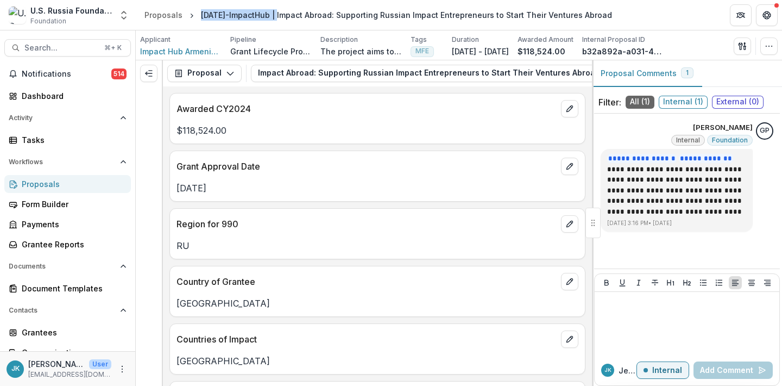
drag, startPoint x: 199, startPoint y: 14, endPoint x: 283, endPoint y: 18, distance: 84.3
click at [283, 18] on div "[DATE]-ImpactHub | Impact Abroad: Supporting Russian Impact Entrepreneurs to St…" at bounding box center [406, 14] width 411 height 11
copy div "[DATE]-ImpactHub"
click at [205, 74] on button "Proposal" at bounding box center [204, 73] width 74 height 17
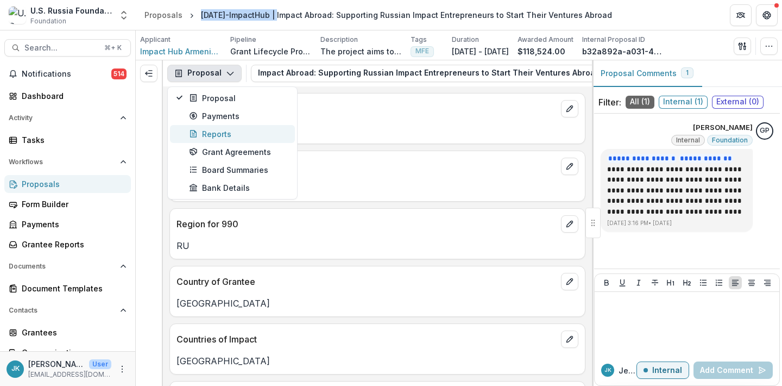
click at [207, 128] on div "Reports" at bounding box center [238, 133] width 99 height 11
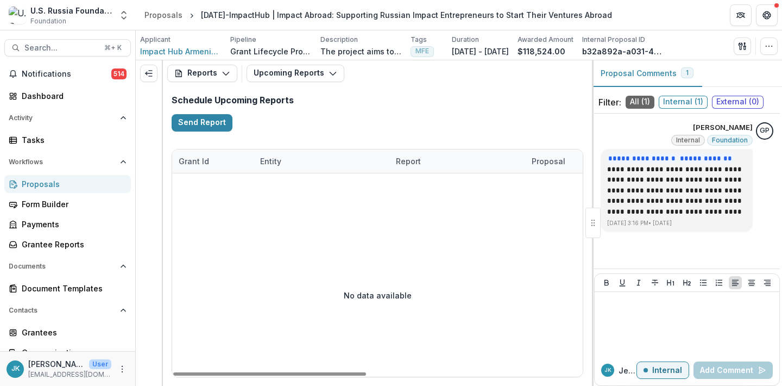
click at [288, 64] on div "Reports Proposal Payments Reports Grant Agreements Board Summaries Bank Details…" at bounding box center [377, 73] width 429 height 26
click at [283, 70] on button "Upcoming Reports" at bounding box center [296, 73] width 98 height 17
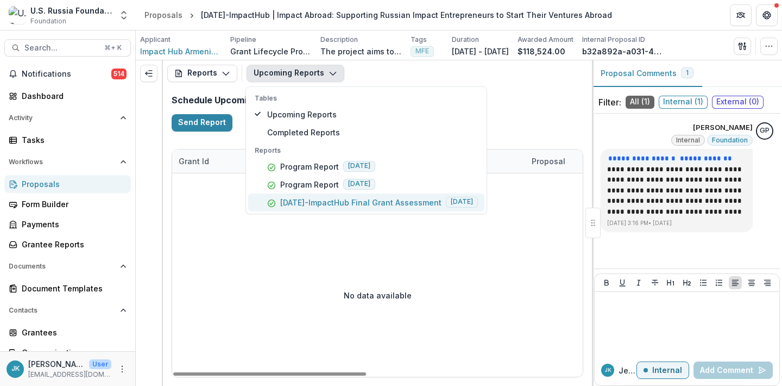
click at [299, 205] on p "[DATE]-ImpactHub Final Grant Assessment" at bounding box center [360, 202] width 161 height 11
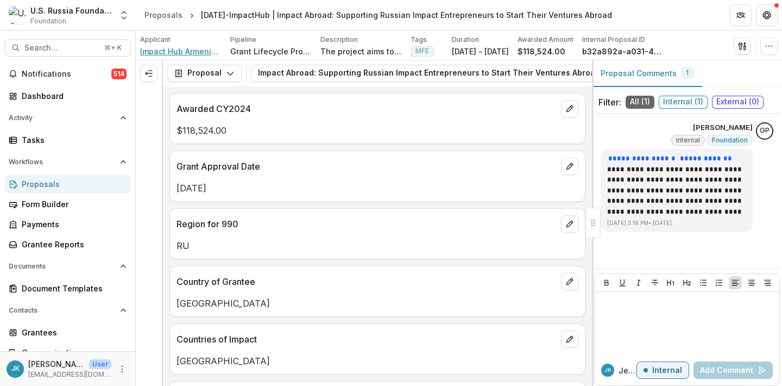
click at [169, 54] on span "Impact Hub Armenia Social Innovation Development" at bounding box center [180, 51] width 81 height 11
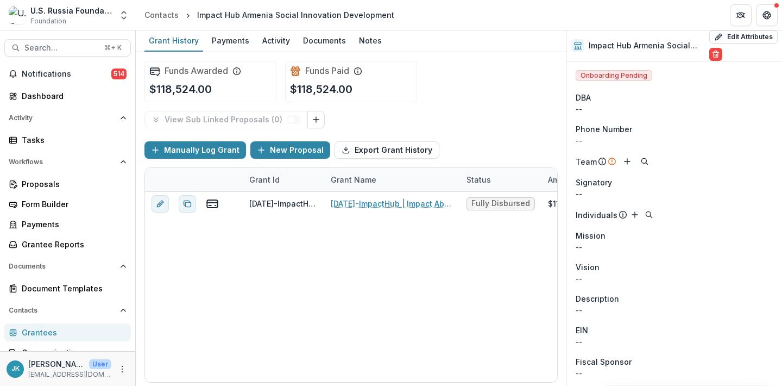
click at [325, 28] on header "Contacts Impact Hub [GEOGRAPHIC_DATA] Social Innovation Development" at bounding box center [459, 15] width 646 height 30
click at [318, 39] on div "Documents" at bounding box center [325, 41] width 52 height 16
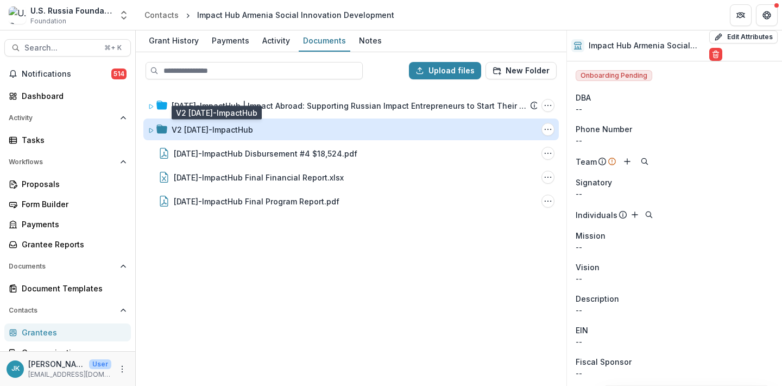
click at [231, 134] on div "V2 [DATE]-ImpactHub" at bounding box center [212, 129] width 81 height 11
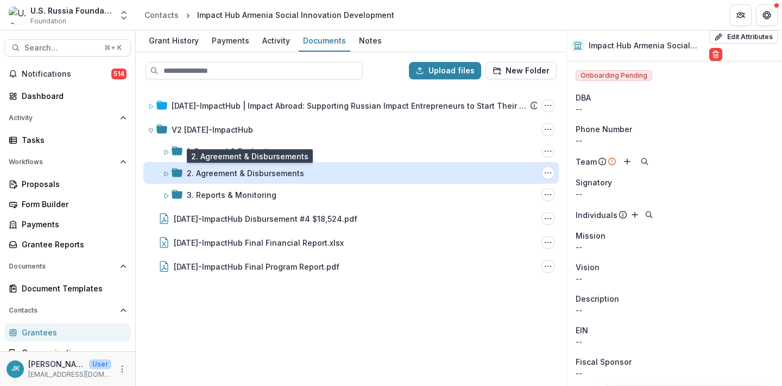
click at [224, 172] on div "2. Agreement & Disbursements" at bounding box center [245, 172] width 117 height 11
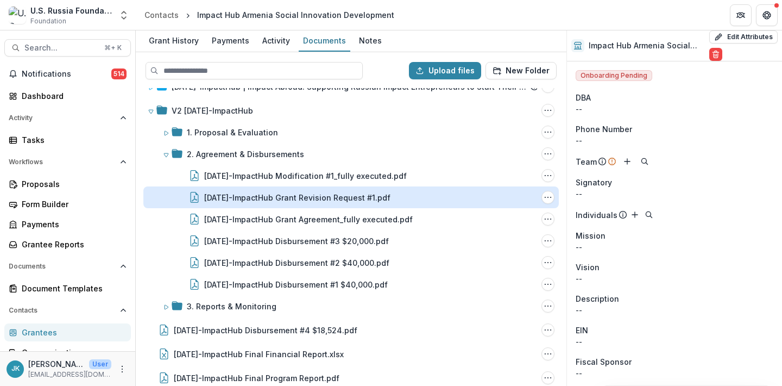
scroll to position [29, 0]
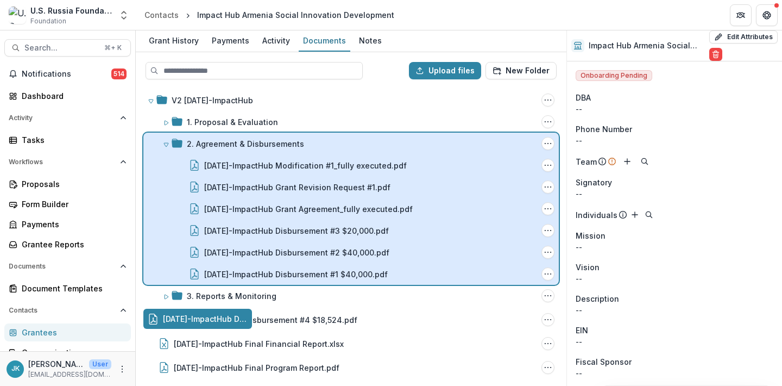
drag, startPoint x: 198, startPoint y: 320, endPoint x: 227, endPoint y: 252, distance: 73.9
click at [227, 252] on div "Upload files New Folder [DATE]-ImpactHub | Impact Abroad: Supporting Russian Im…" at bounding box center [351, 218] width 431 height 333
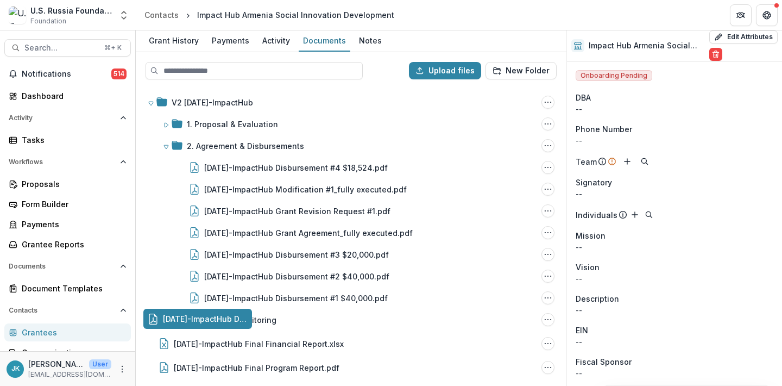
scroll to position [27, 0]
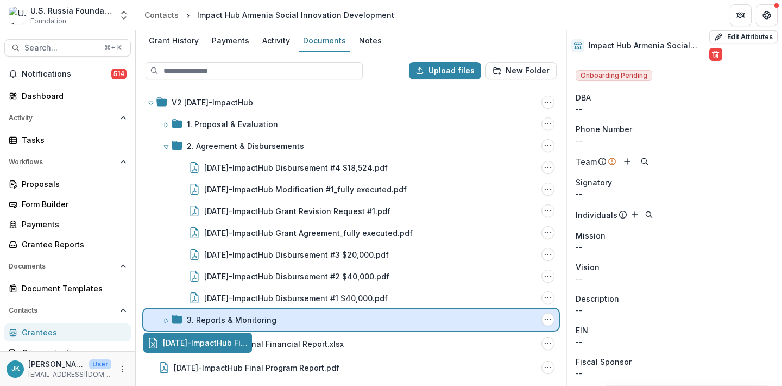
drag, startPoint x: 220, startPoint y: 345, endPoint x: 222, endPoint y: 328, distance: 16.9
click at [222, 328] on div "Upload files New Folder [DATE]-ImpactHub | Impact Abroad: Supporting Russian Im…" at bounding box center [351, 218] width 431 height 333
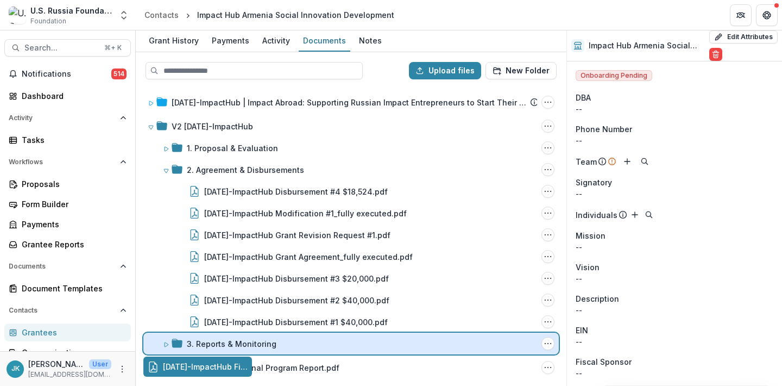
drag, startPoint x: 216, startPoint y: 369, endPoint x: 218, endPoint y: 345, distance: 23.9
click at [218, 345] on div "Upload files New Folder 23-AUG-43-ImpactHub | Impact Abroad: Supporting Russian…" at bounding box center [351, 218] width 431 height 333
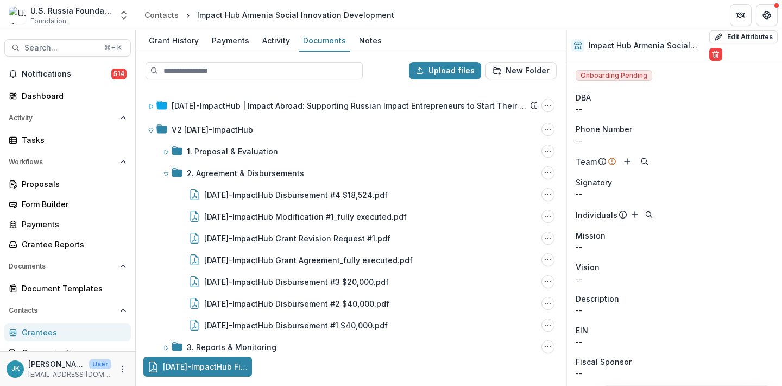
scroll to position [0, 0]
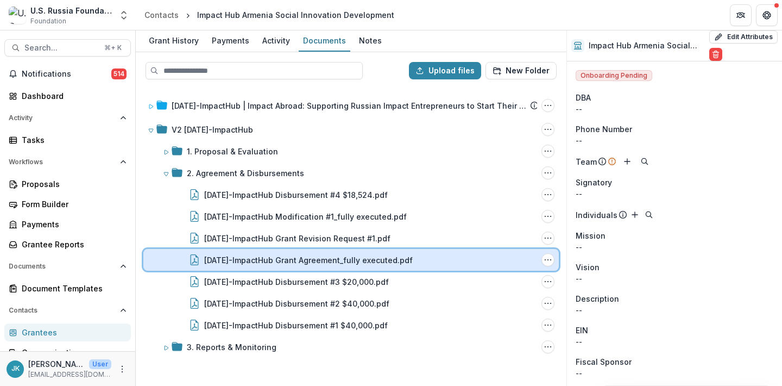
click at [242, 253] on div "23-AUG-43-ImpactHub Grant Agreement_fully executed.pdf File Options Download Re…" at bounding box center [350, 260] width 415 height 22
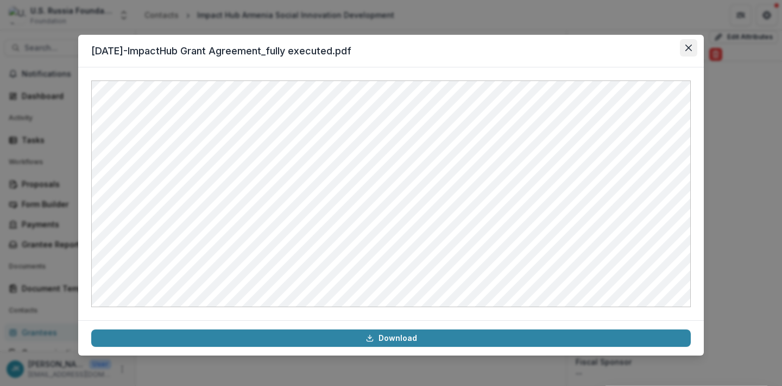
click at [693, 55] on button "Close" at bounding box center [688, 47] width 17 height 17
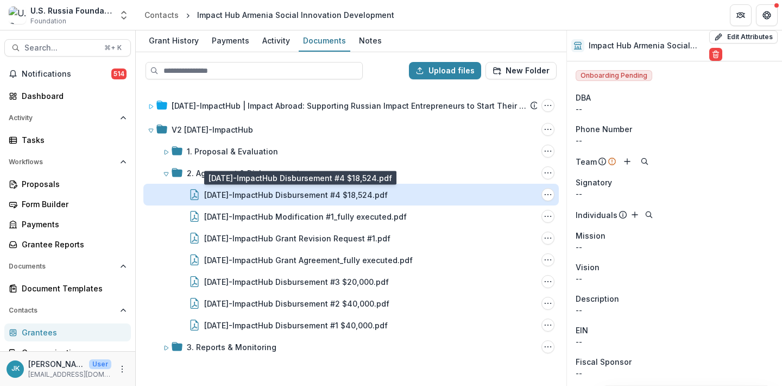
click at [360, 194] on div "[DATE]-ImpactHub Disbursement #4 $18,524.pdf" at bounding box center [296, 194] width 184 height 11
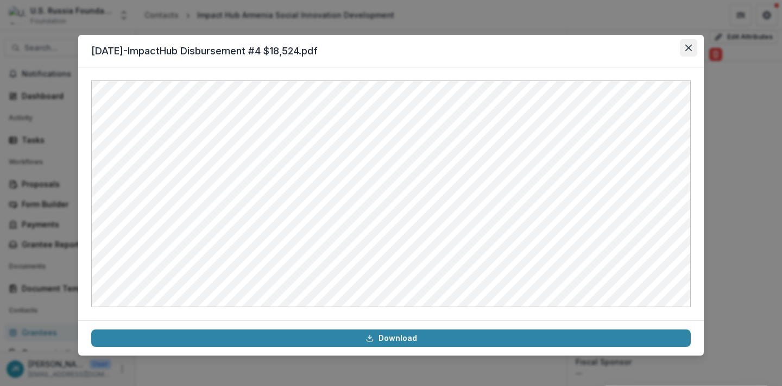
click at [691, 46] on icon "Close" at bounding box center [688, 48] width 7 height 7
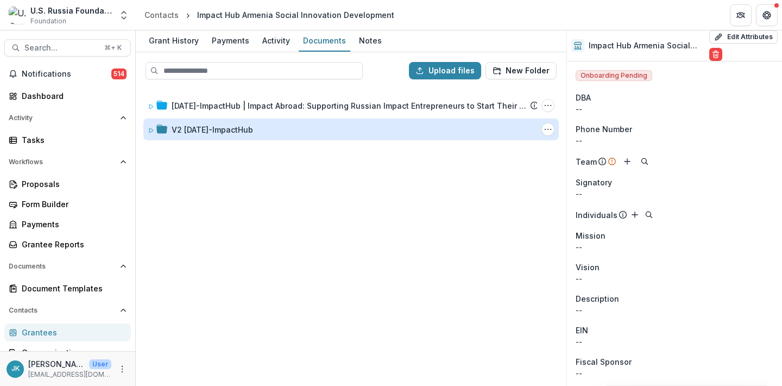
click at [204, 131] on div "V2 [DATE]-ImpactHub" at bounding box center [212, 129] width 81 height 11
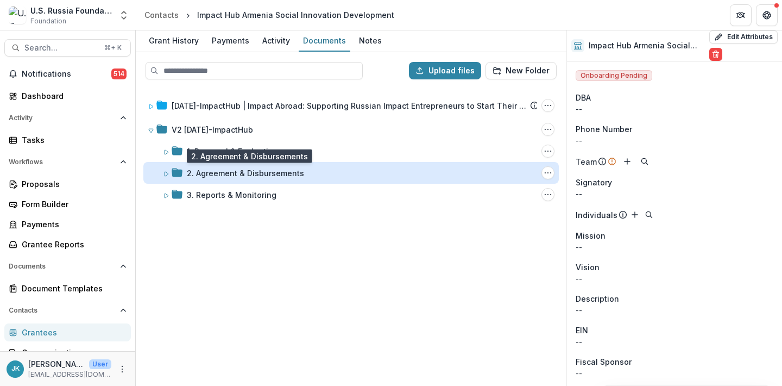
click at [203, 168] on div "2. Agreement & Disbursements" at bounding box center [245, 172] width 117 height 11
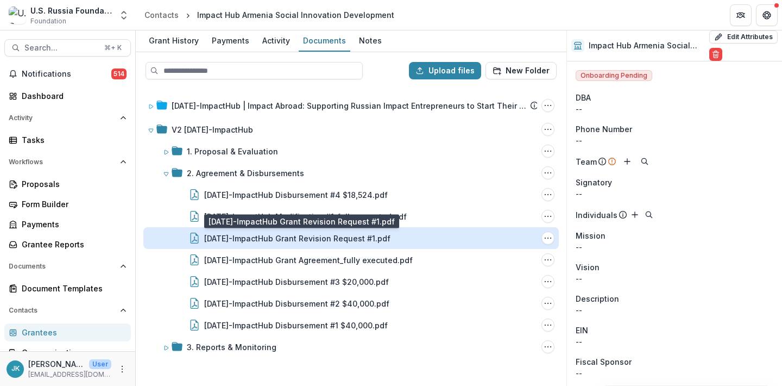
click at [207, 237] on div "[DATE]-ImpactHub Grant Revision Request #1.pdf" at bounding box center [297, 237] width 186 height 11
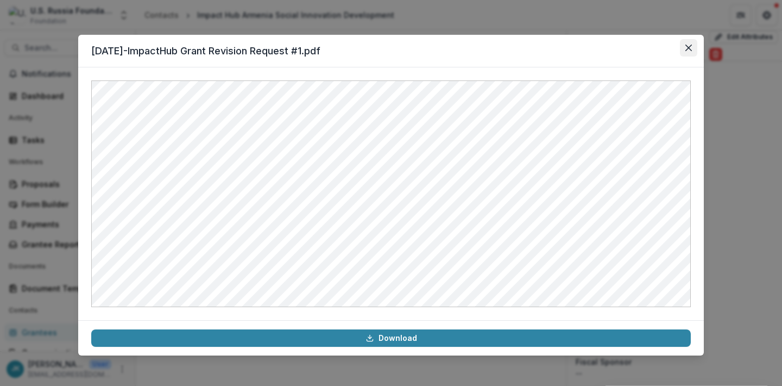
click at [685, 44] on button "Close" at bounding box center [688, 47] width 17 height 17
